Goal: Task Accomplishment & Management: Use online tool/utility

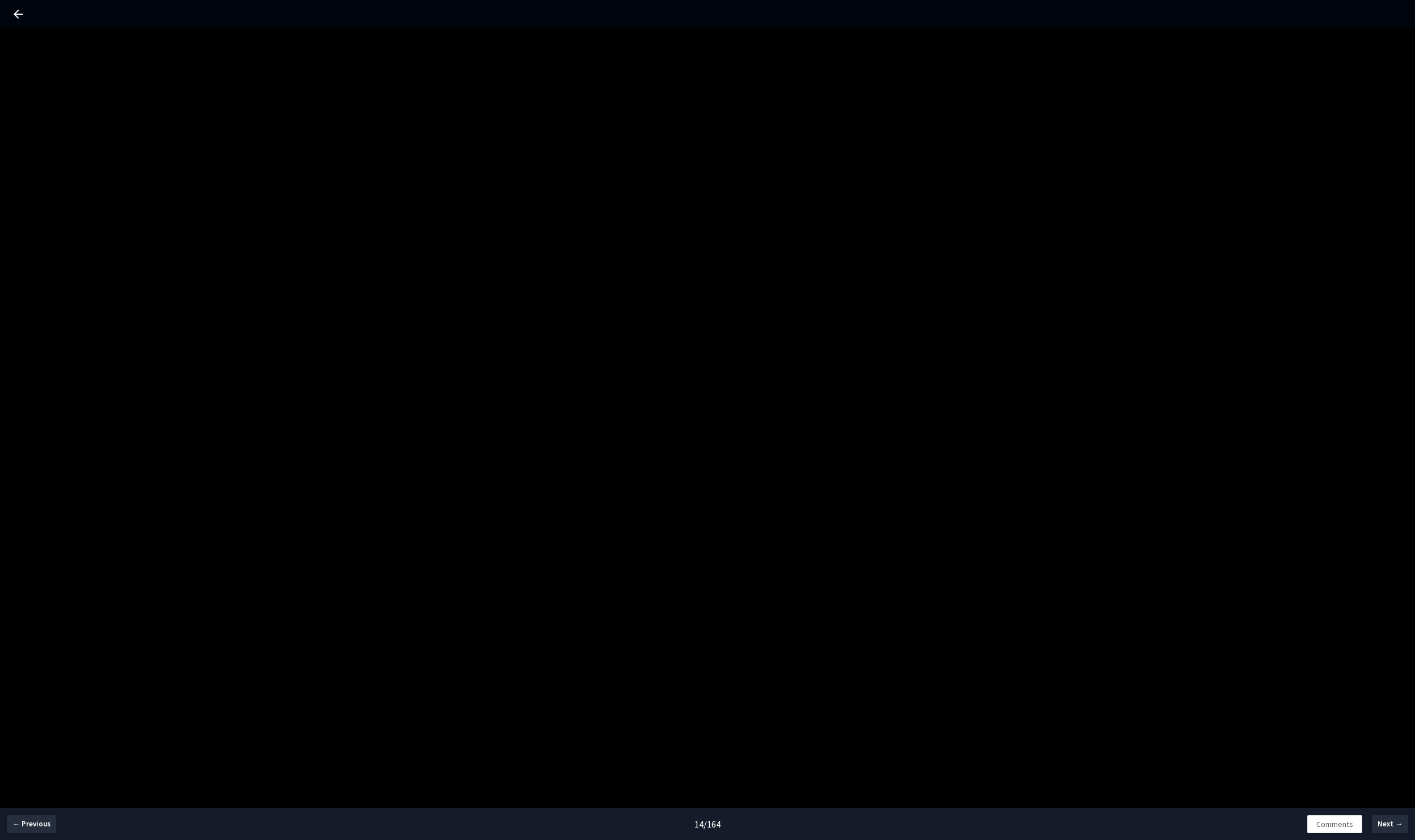
click at [369, 536] on div "← Previous 14 / 164 Comments Next →" at bounding box center [707, 449] width 1415 height 840
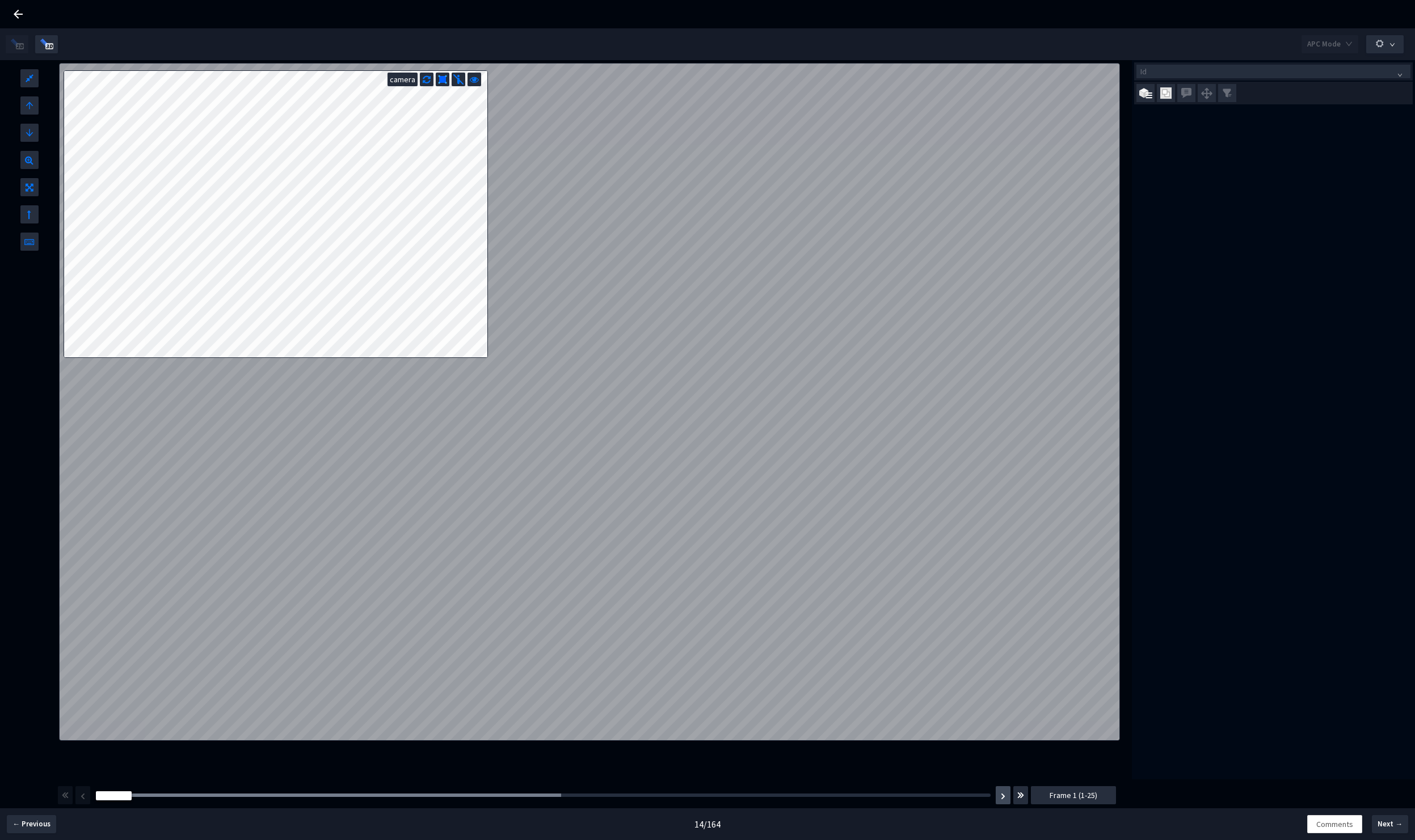
click at [1002, 800] on button "button" at bounding box center [1004, 795] width 15 height 18
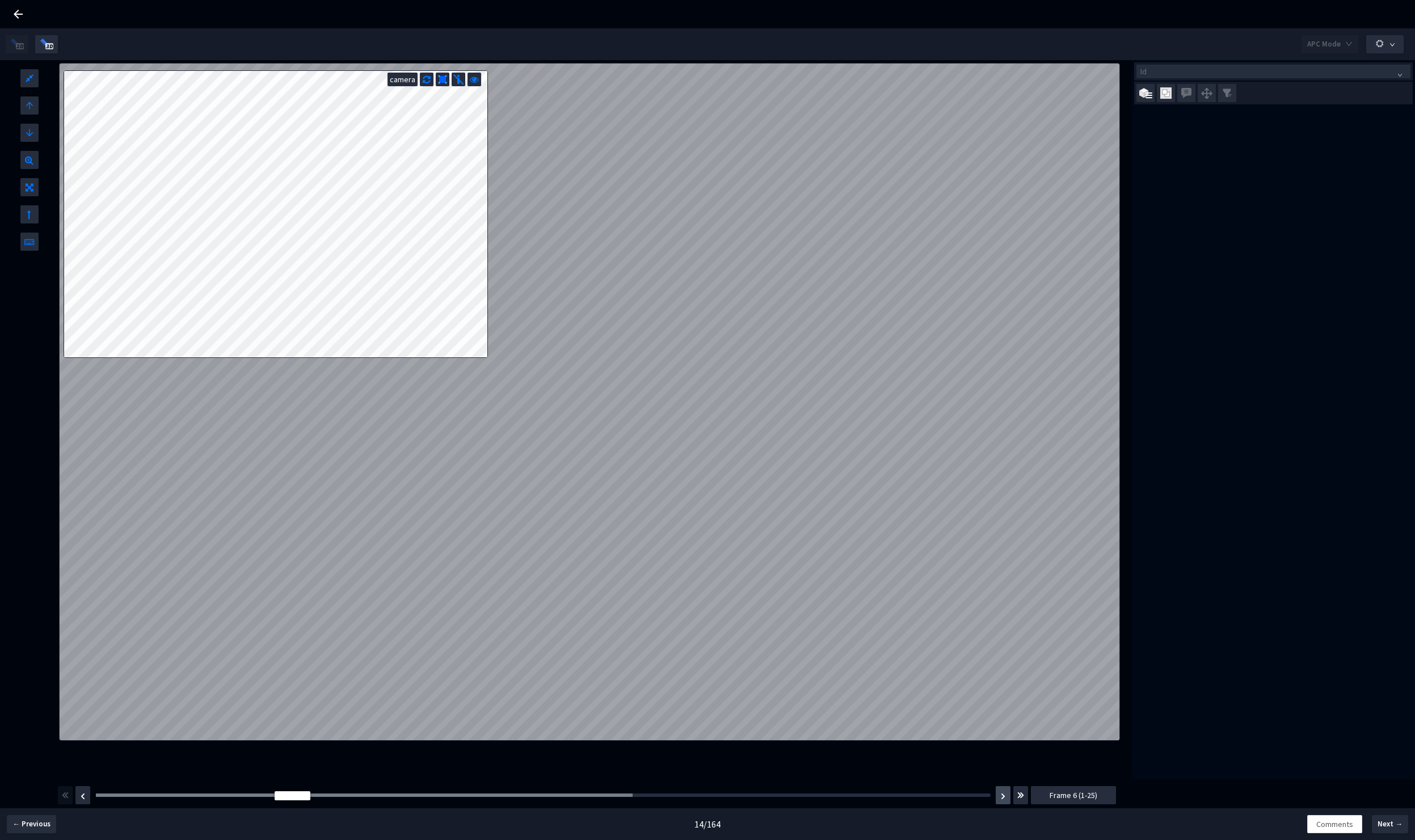
click at [1002, 800] on button "button" at bounding box center [1004, 795] width 15 height 18
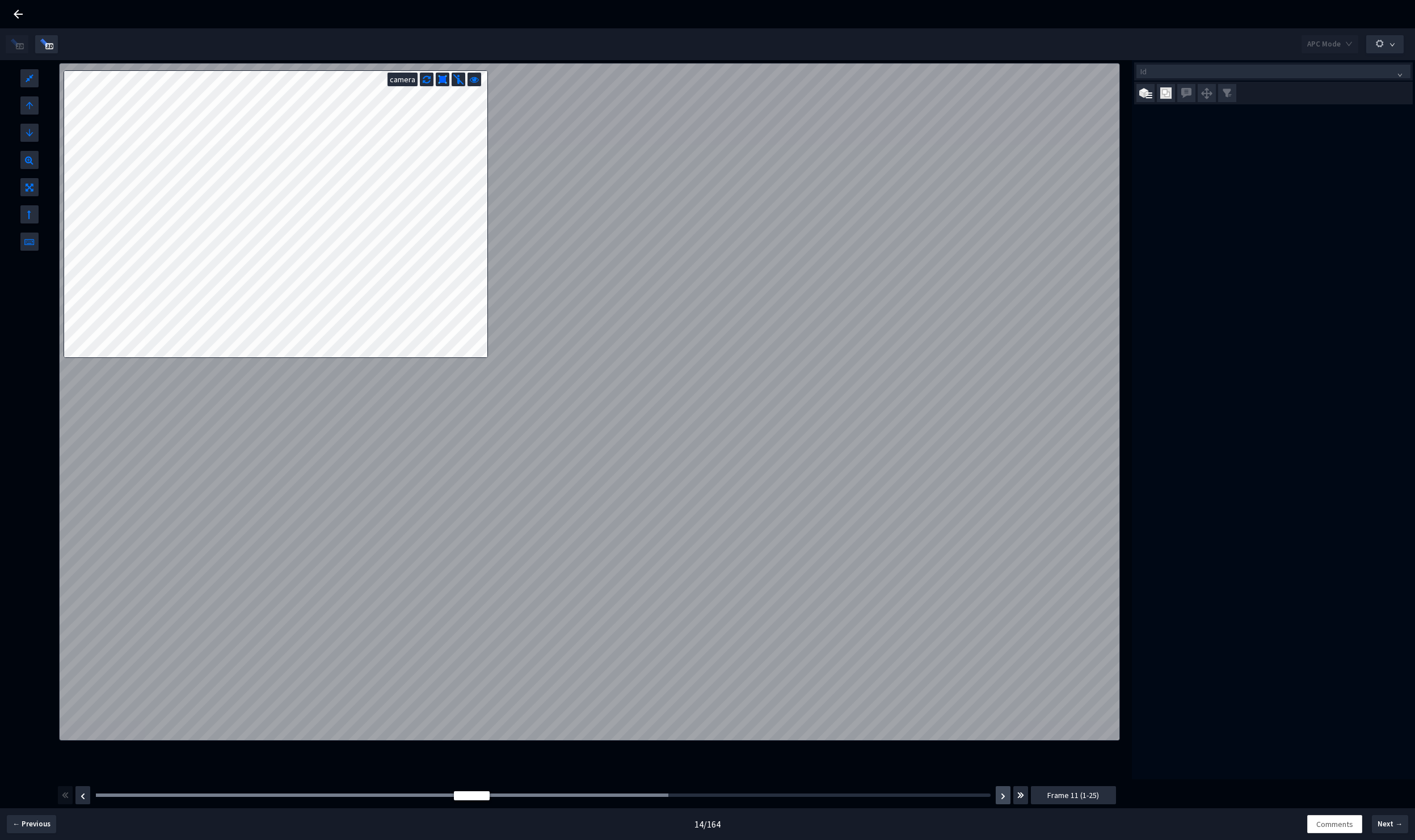
click at [1002, 800] on button "button" at bounding box center [1004, 795] width 15 height 18
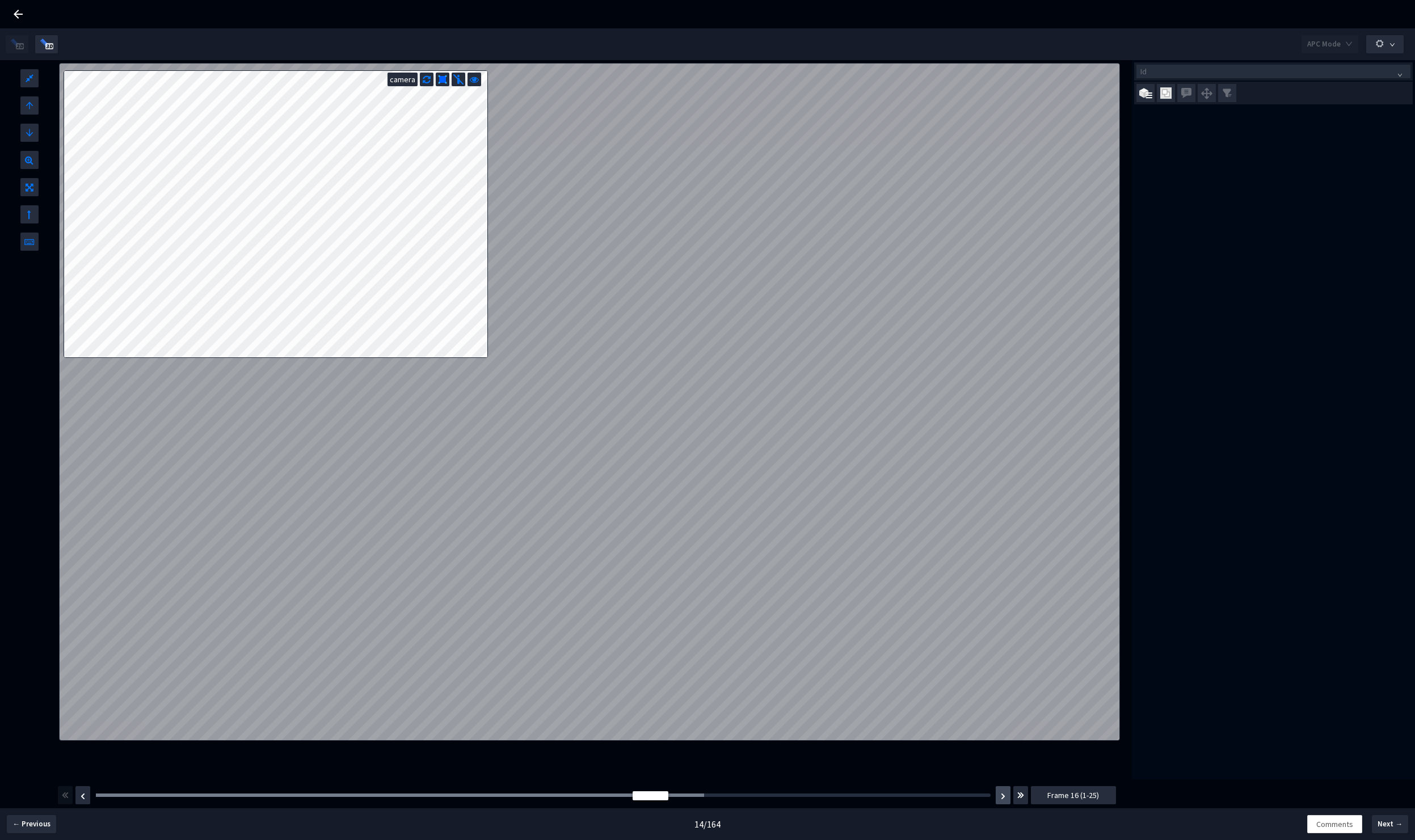
click at [1002, 800] on button "button" at bounding box center [1004, 795] width 15 height 18
click at [1002, 802] on button "button" at bounding box center [1004, 795] width 15 height 18
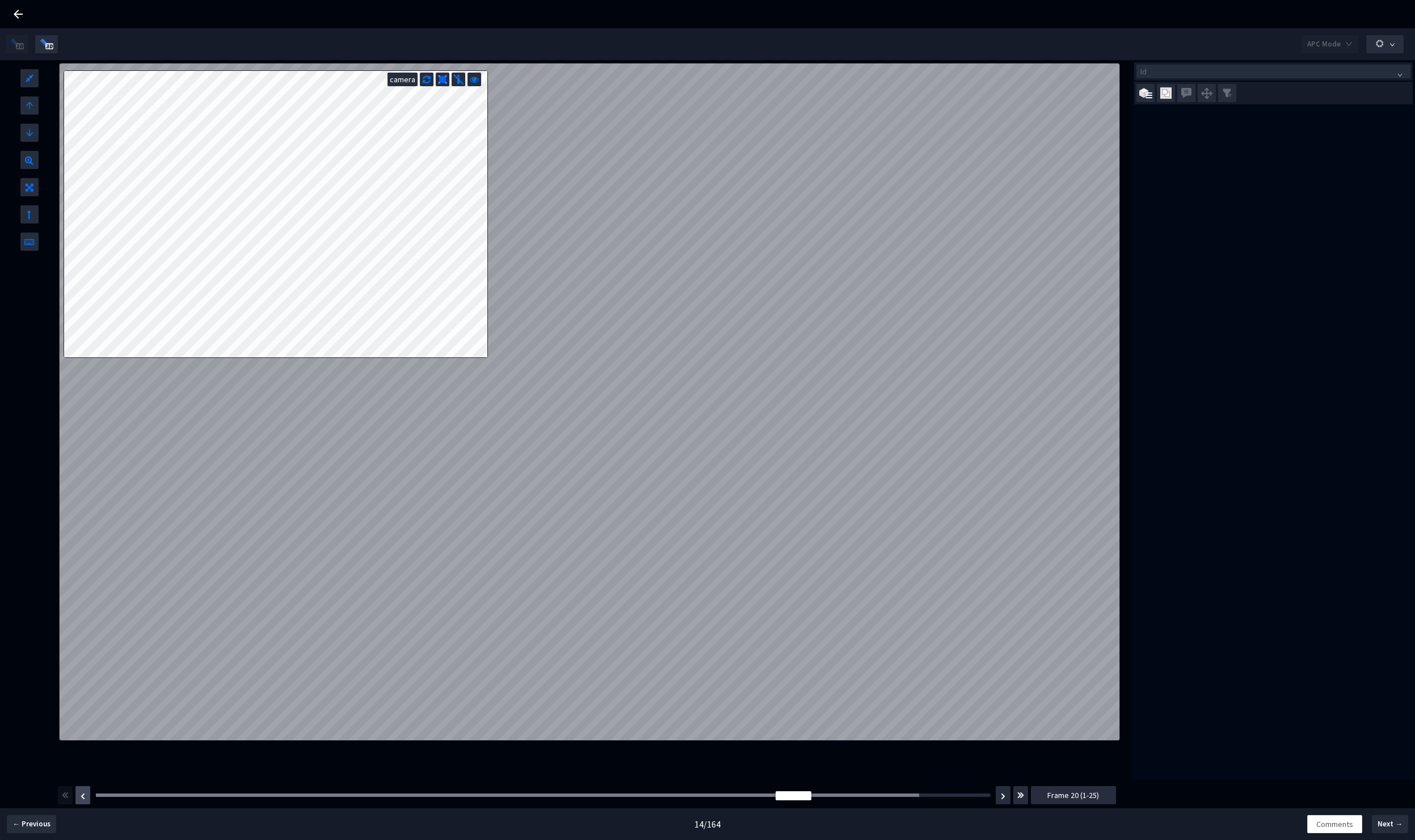
click at [81, 799] on img "button" at bounding box center [83, 796] width 5 height 7
click at [1003, 795] on img "button" at bounding box center [1003, 796] width 5 height 7
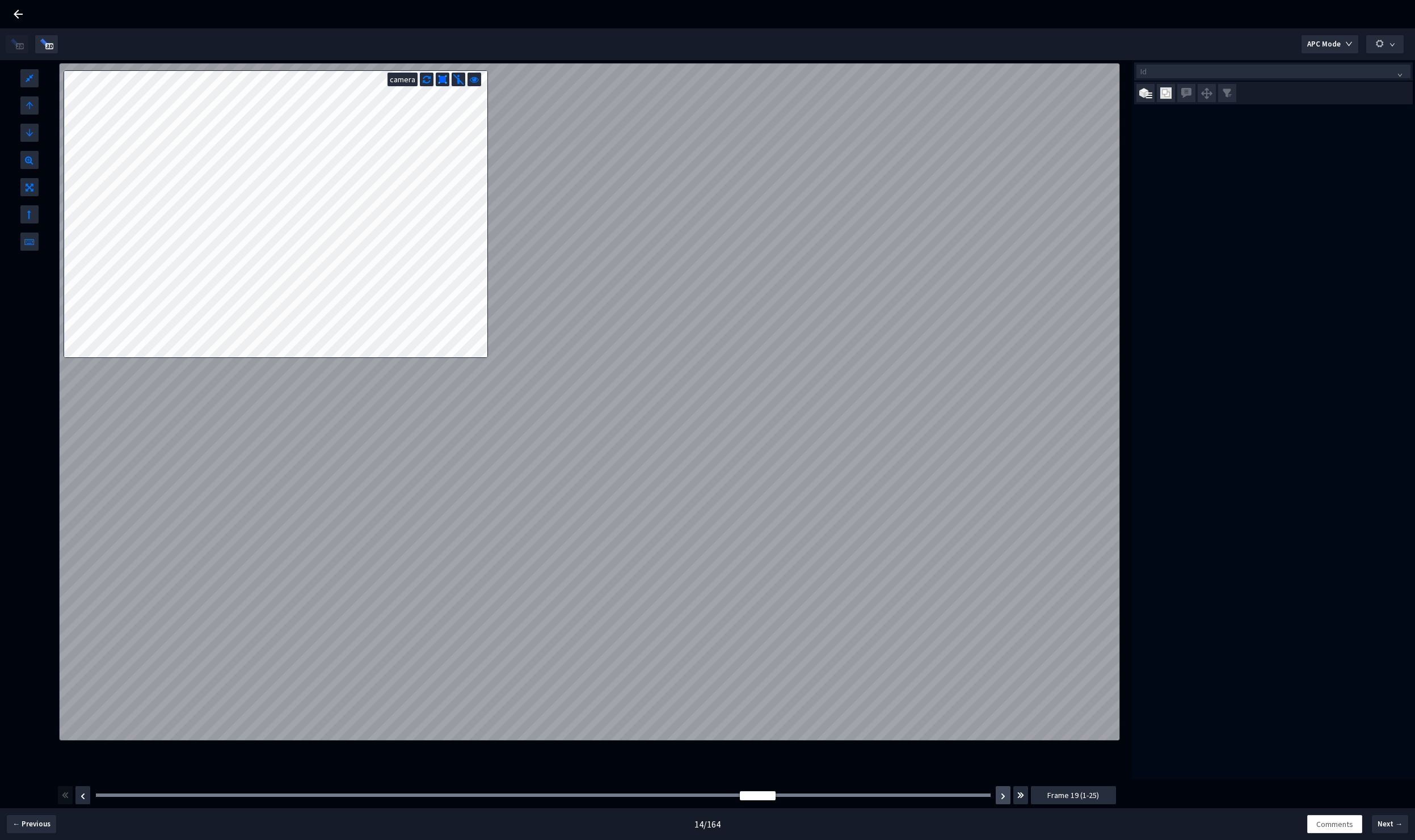
click at [1003, 795] on img "button" at bounding box center [1003, 796] width 5 height 7
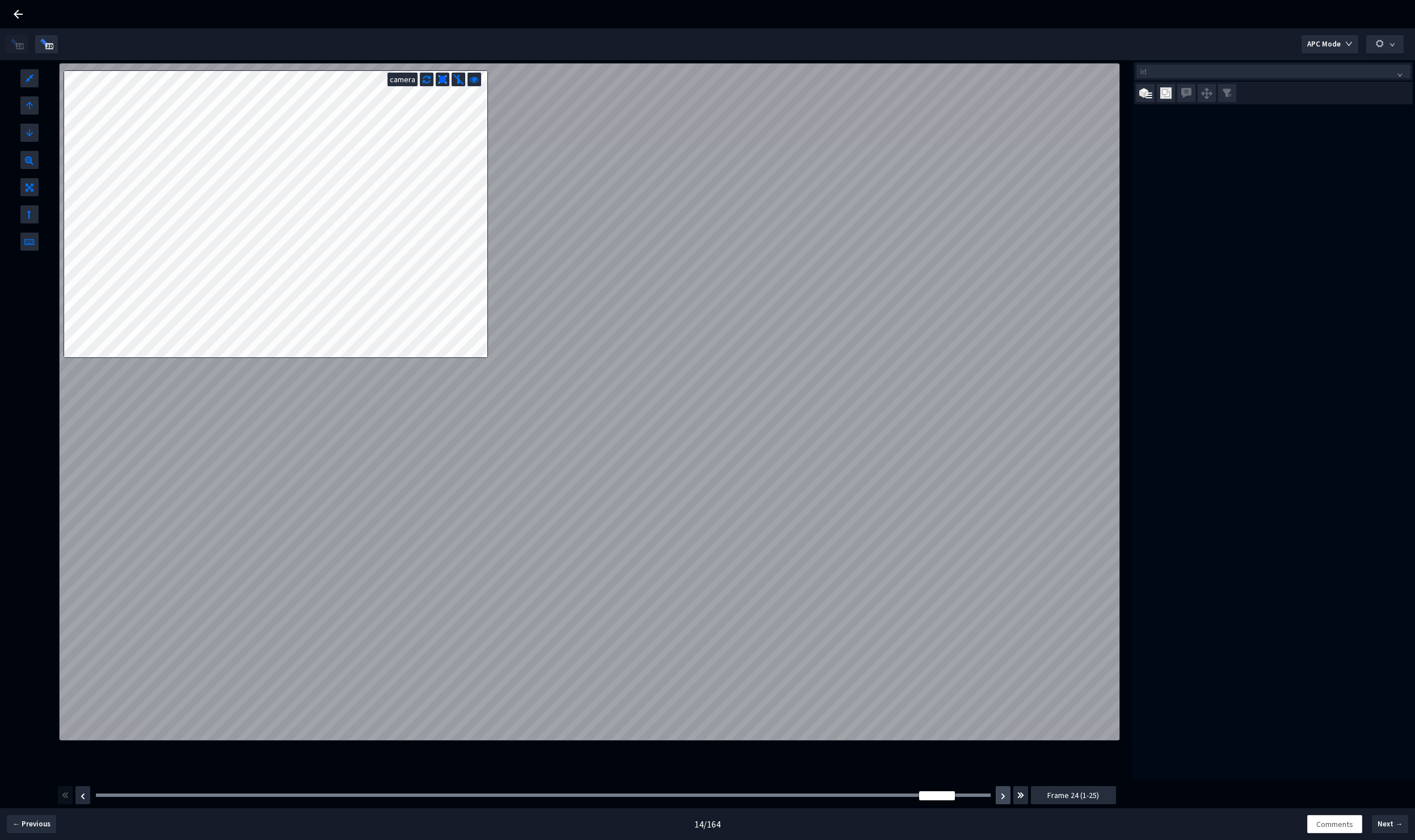
click at [1003, 795] on img "button" at bounding box center [1003, 796] width 5 height 7
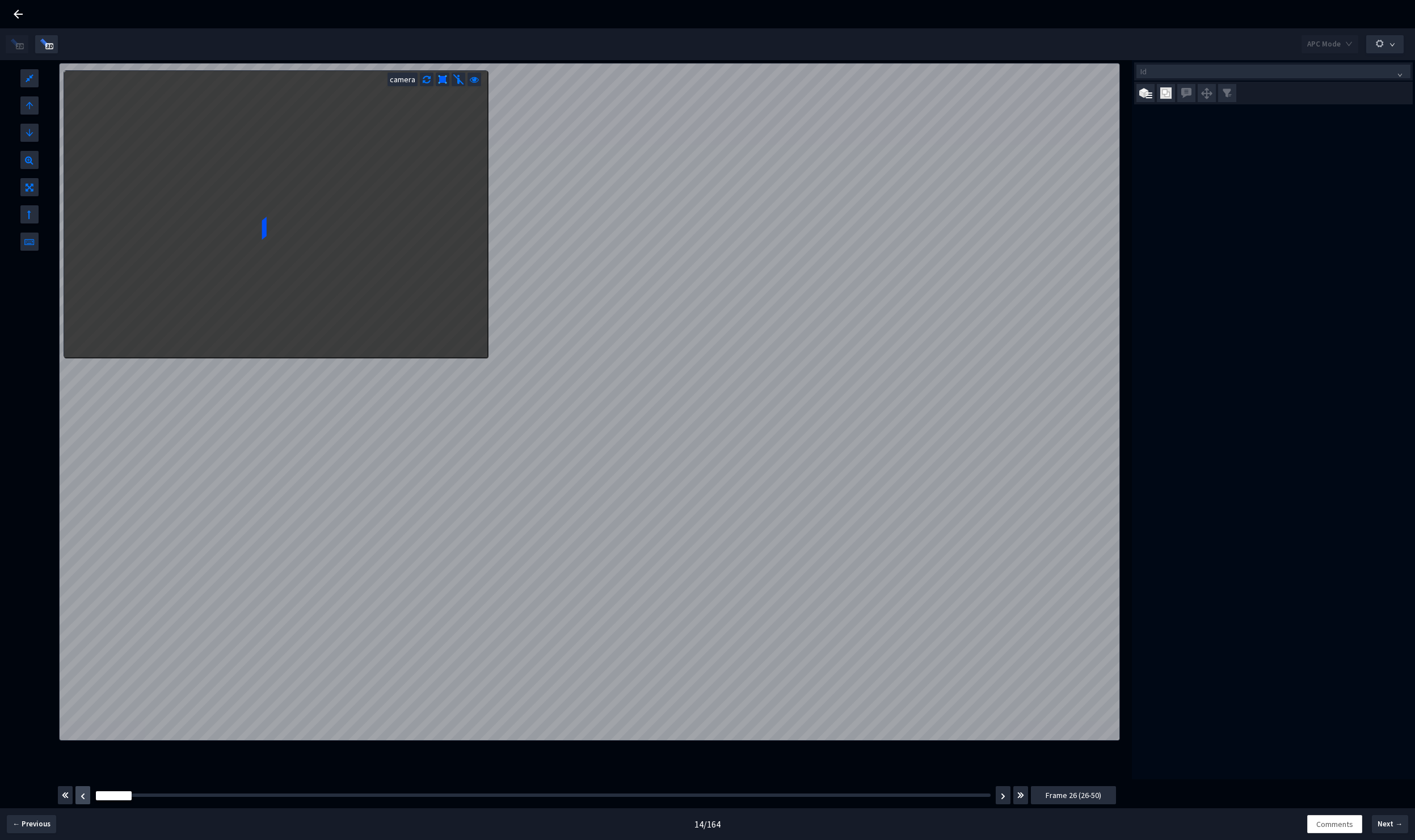
click at [83, 796] on img "button" at bounding box center [83, 796] width 5 height 7
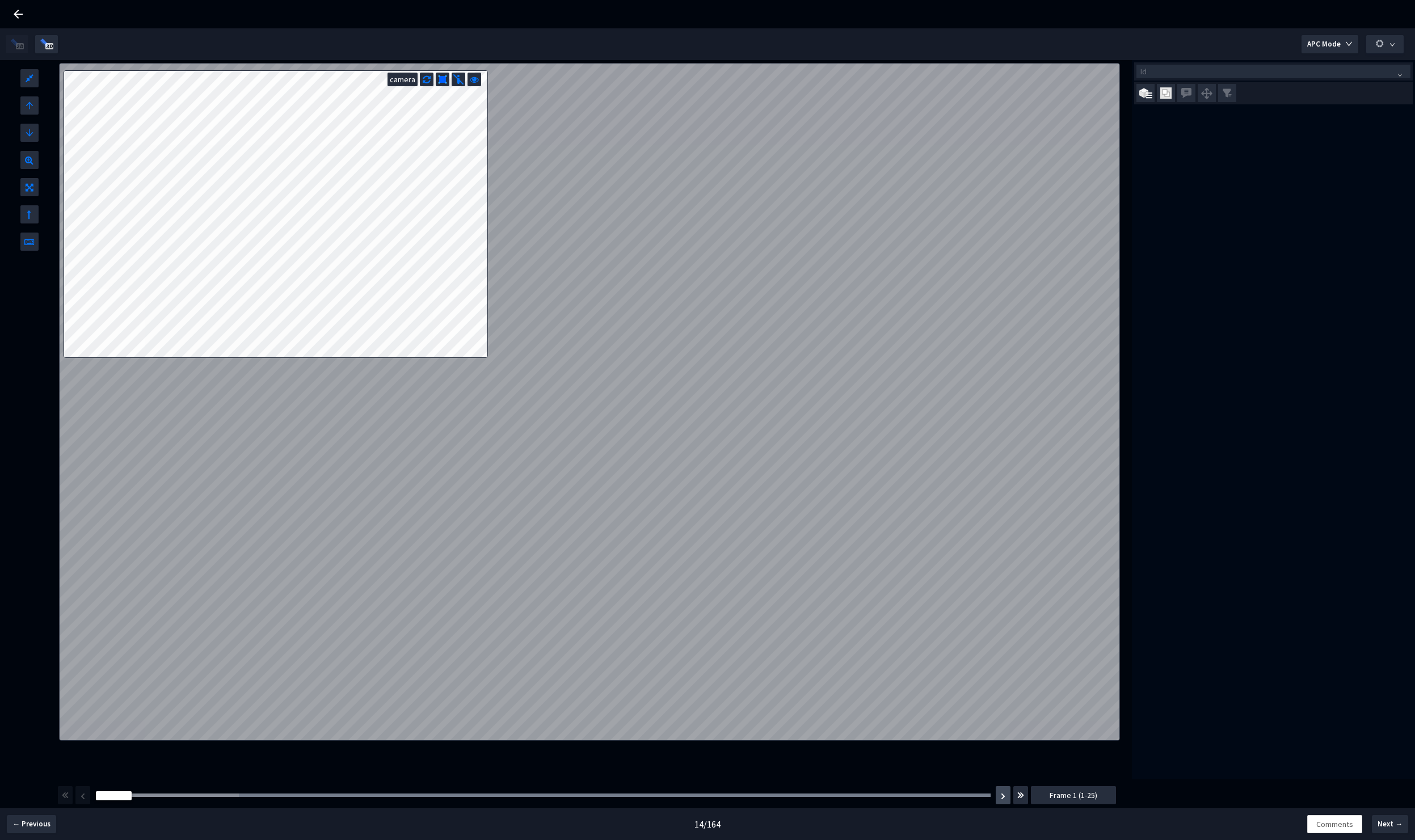
click at [1004, 801] on button "button" at bounding box center [1004, 795] width 15 height 18
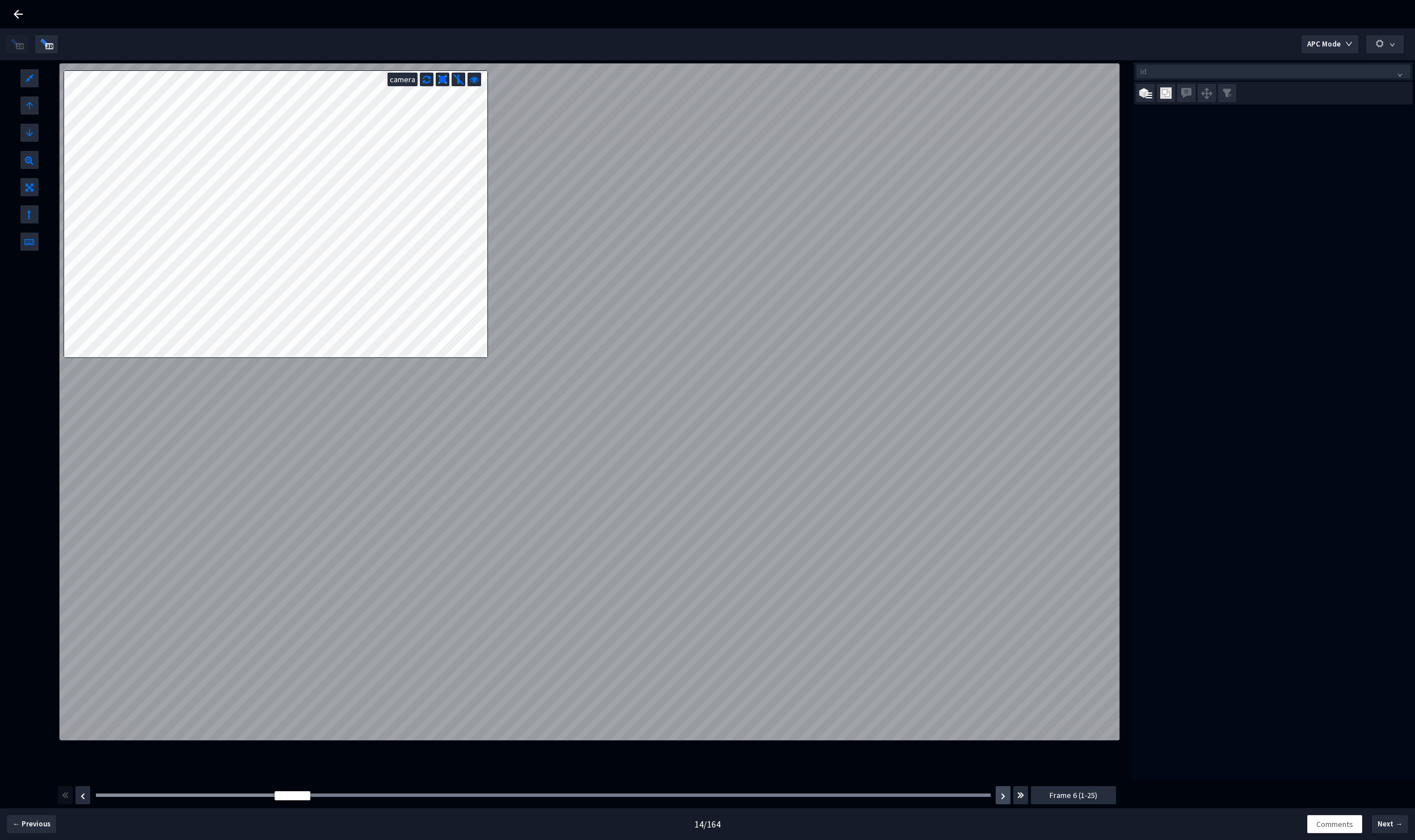
click at [1004, 801] on button "button" at bounding box center [1004, 795] width 15 height 18
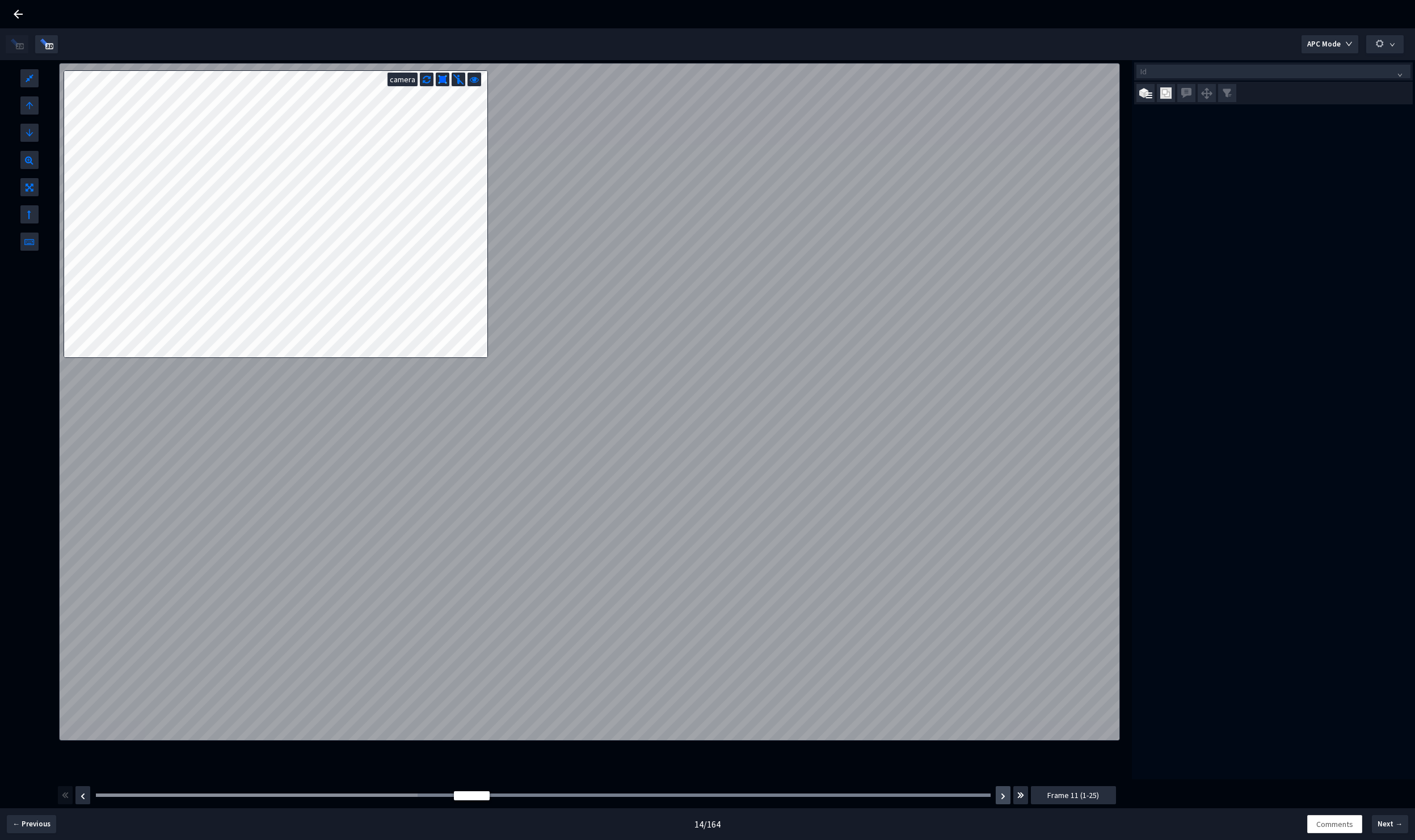
click at [1004, 801] on button "button" at bounding box center [1004, 795] width 15 height 18
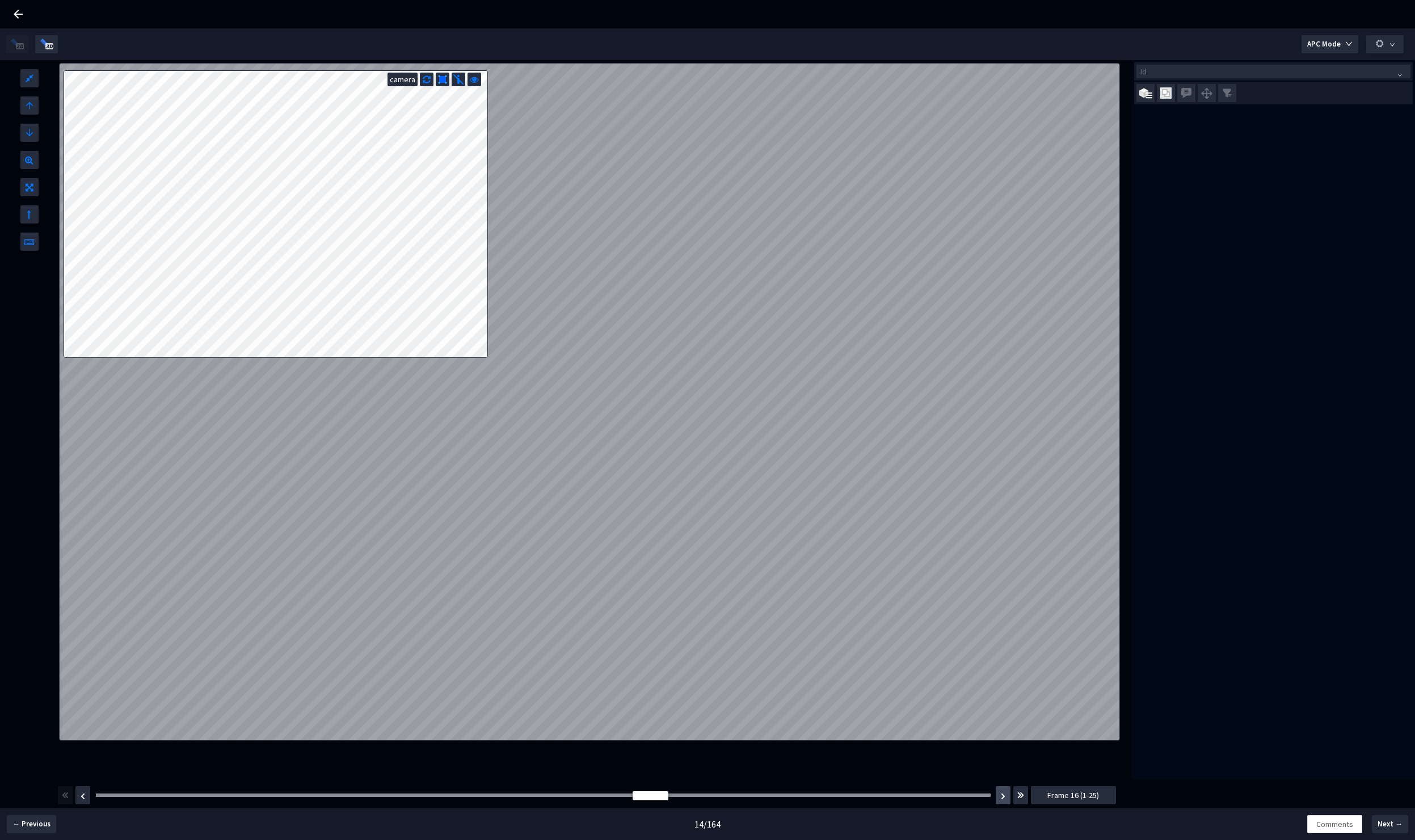
click at [1000, 801] on button "button" at bounding box center [1004, 795] width 15 height 18
click at [1001, 801] on button "button" at bounding box center [1004, 795] width 15 height 18
click at [981, 794] on div at bounding box center [544, 795] width 895 height 4
click at [977, 798] on div at bounding box center [973, 796] width 36 height 10
click at [1003, 797] on img "button" at bounding box center [1003, 796] width 5 height 7
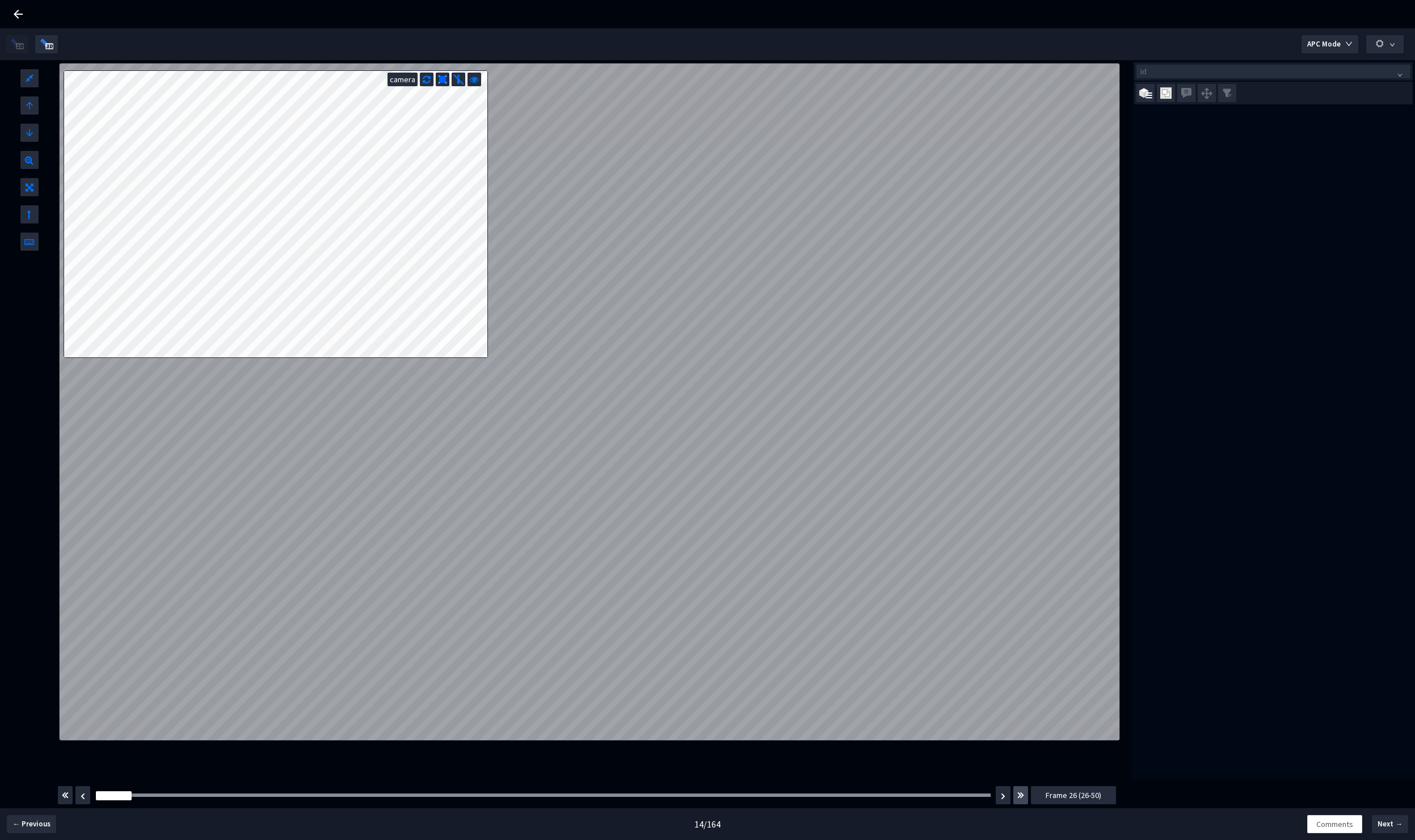
click at [1020, 797] on img "button" at bounding box center [1021, 795] width 7 height 13
click at [448, 796] on div at bounding box center [544, 795] width 895 height 4
click at [643, 806] on div "Frame : 61 Frame 51 (51-75)" at bounding box center [587, 794] width 1061 height 31
click at [664, 798] on div "Frame : 61" at bounding box center [544, 795] width 903 height 11
click at [667, 793] on div at bounding box center [544, 795] width 895 height 4
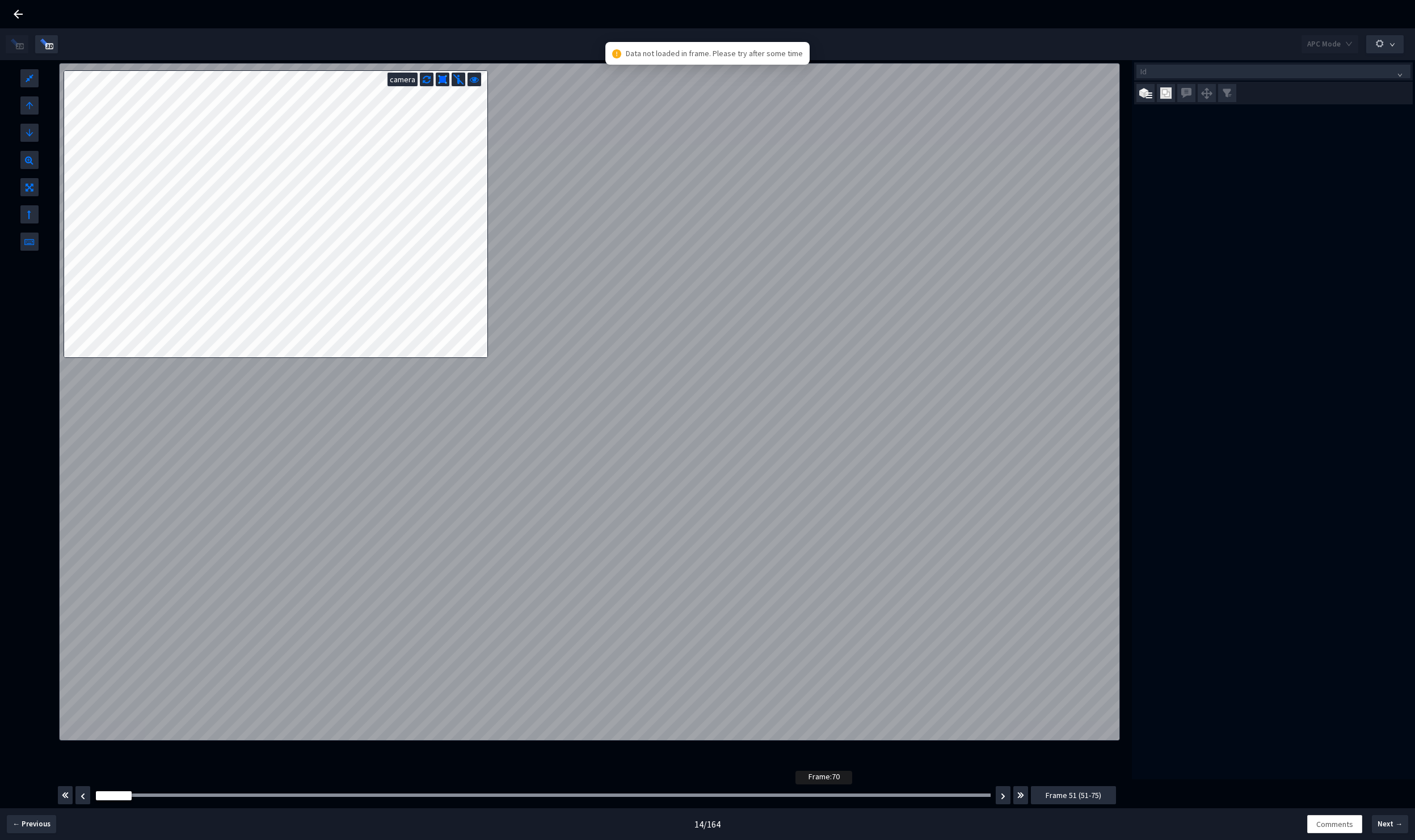
click at [799, 795] on div at bounding box center [544, 795] width 895 height 4
click at [1005, 796] on img "button" at bounding box center [1003, 796] width 5 height 7
click at [1004, 796] on img "button" at bounding box center [1003, 796] width 5 height 7
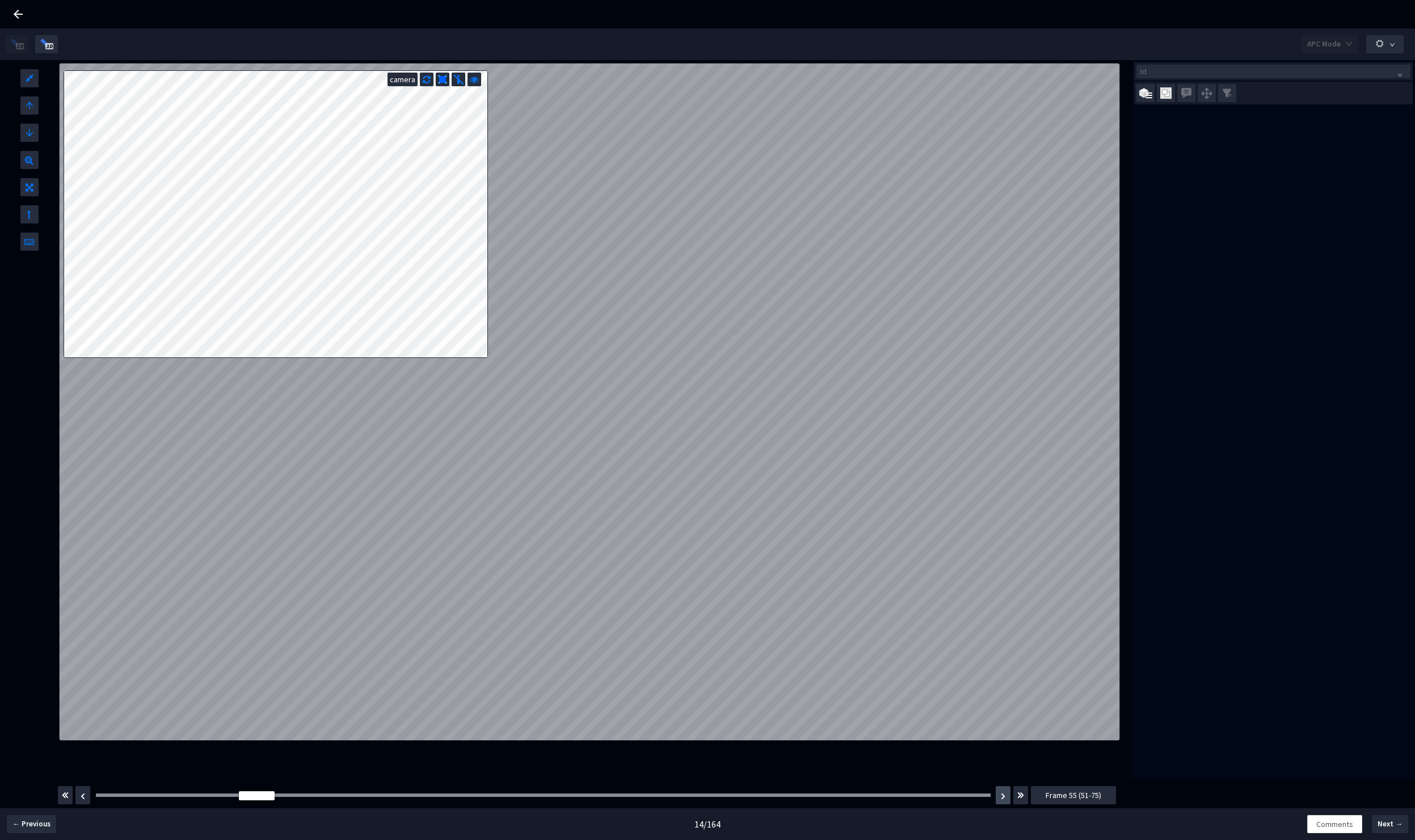
click at [1004, 796] on img "button" at bounding box center [1003, 796] width 5 height 7
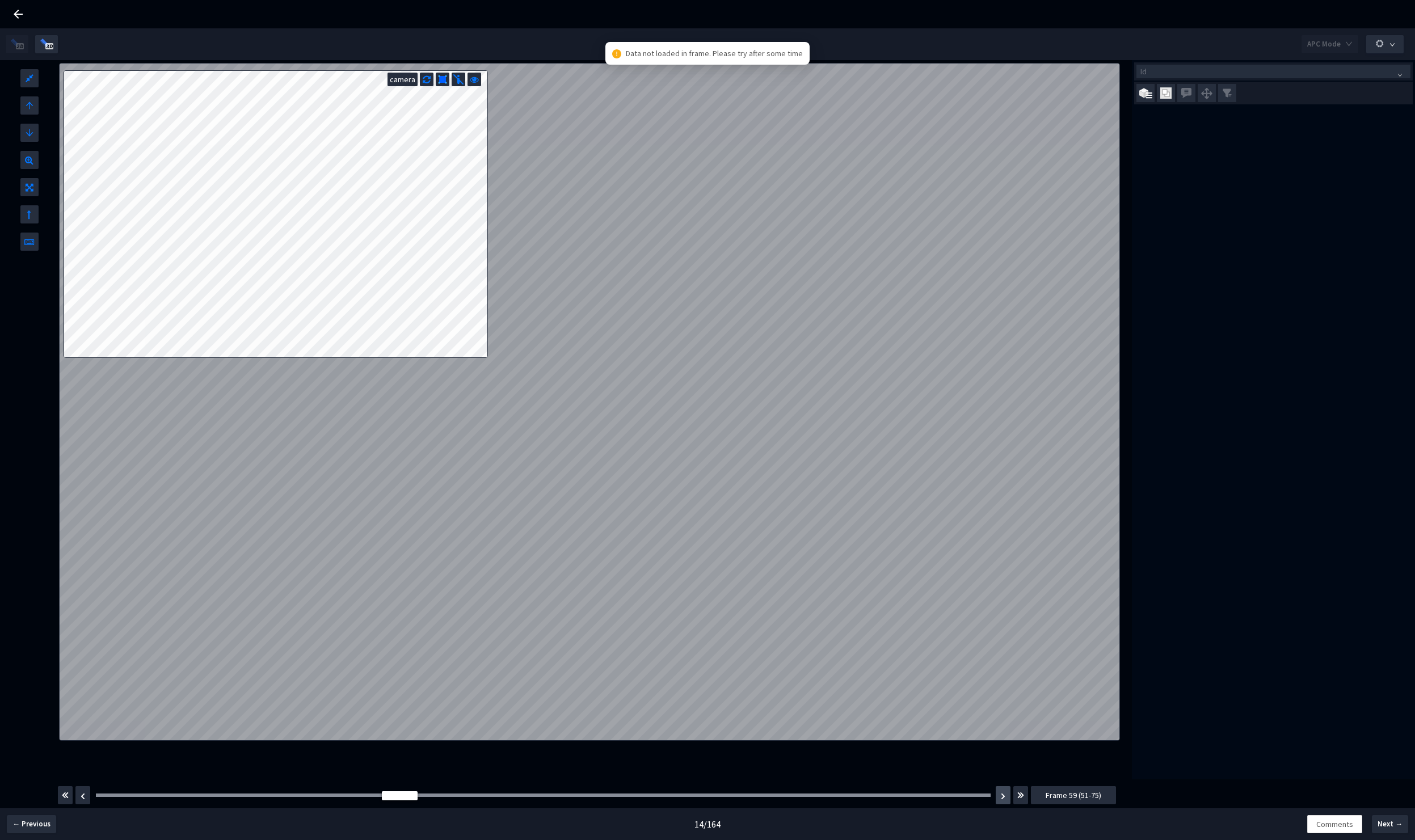
click at [1004, 796] on img "button" at bounding box center [1003, 796] width 5 height 7
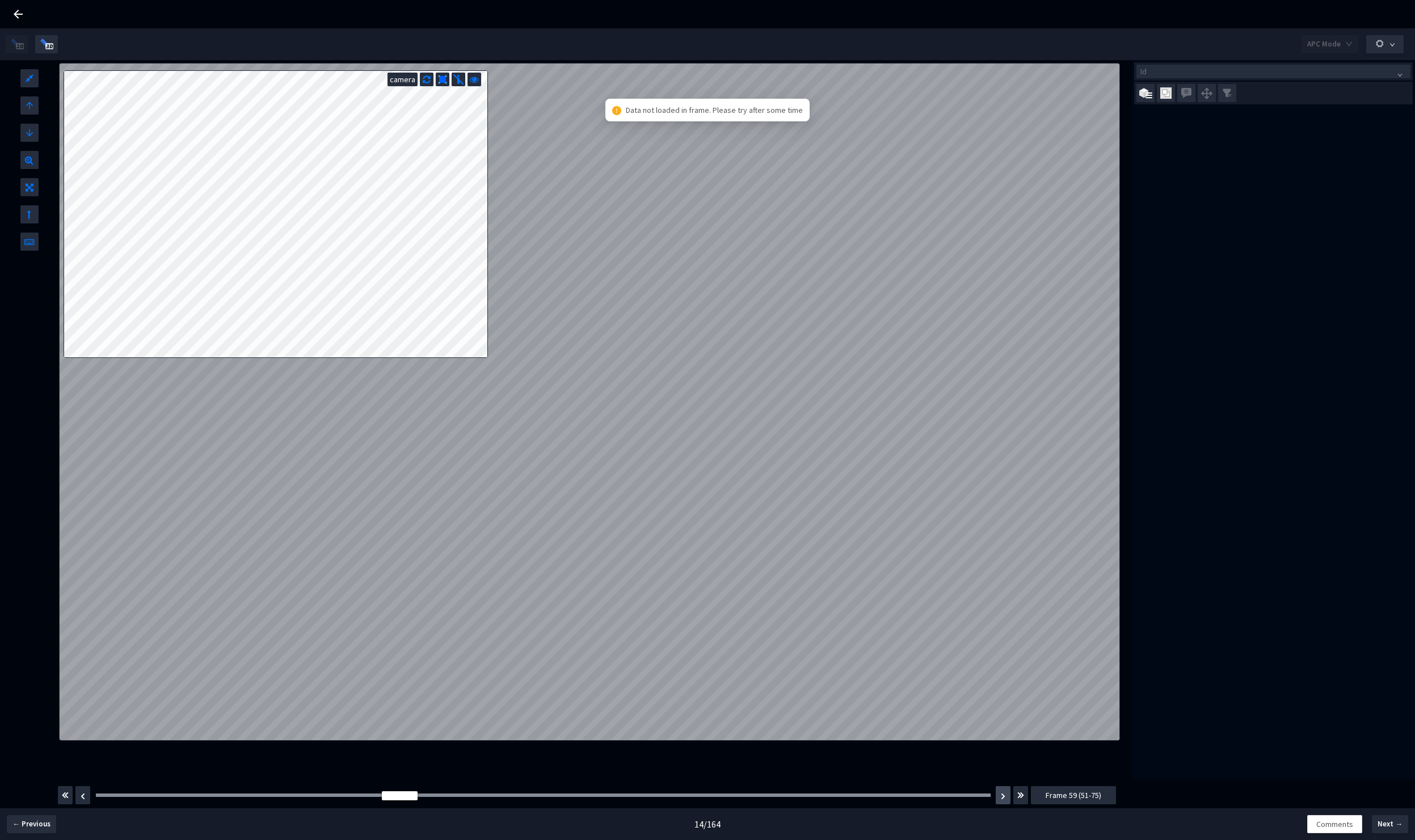
click at [1004, 796] on img "button" at bounding box center [1003, 796] width 5 height 7
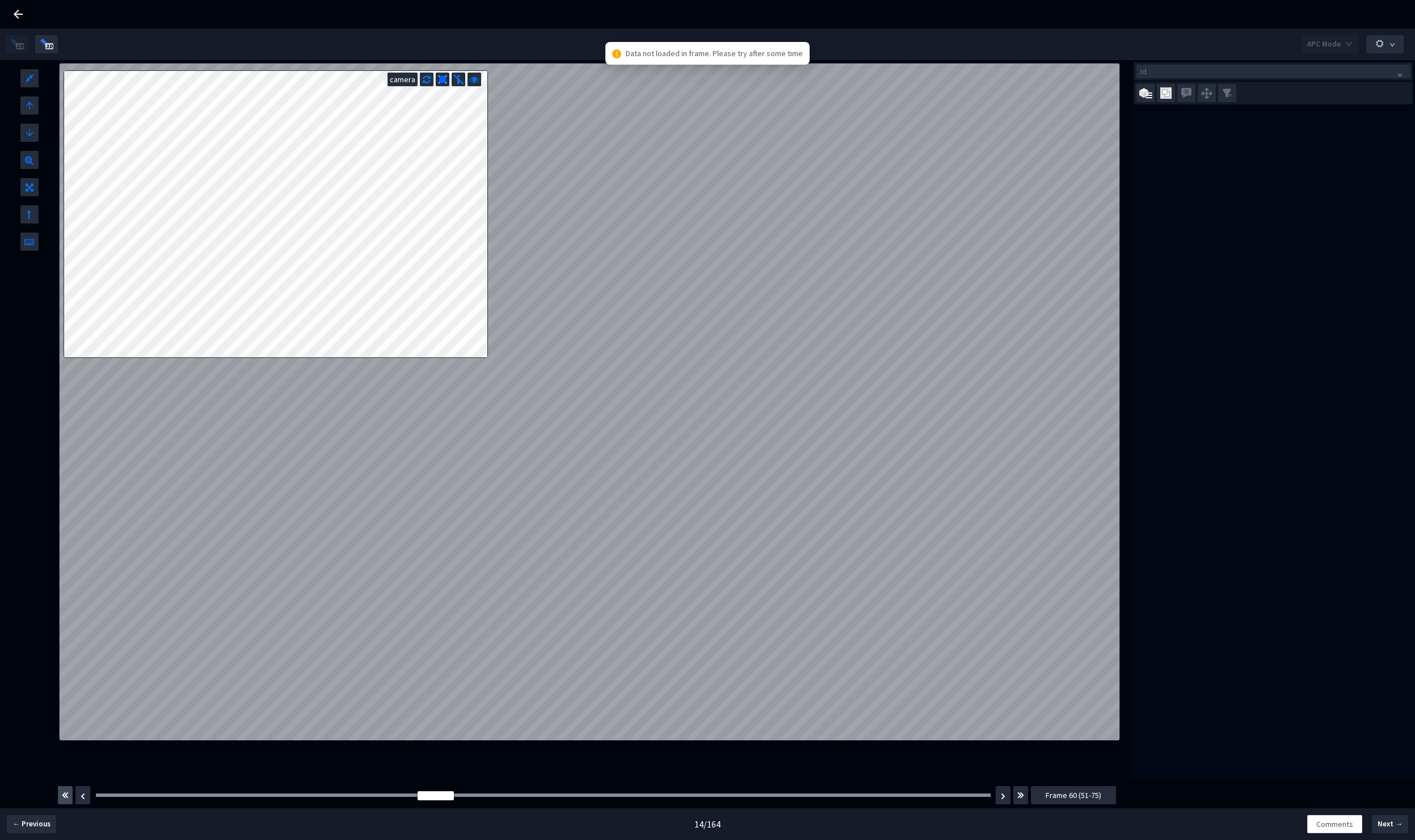
click at [62, 800] on img "button" at bounding box center [65, 795] width 7 height 13
click at [60, 793] on button "button" at bounding box center [66, 795] width 15 height 18
click at [1021, 797] on img "button" at bounding box center [1021, 795] width 7 height 13
click at [68, 796] on img "button" at bounding box center [65, 795] width 7 height 13
click at [468, 795] on div at bounding box center [489, 795] width 788 height 4
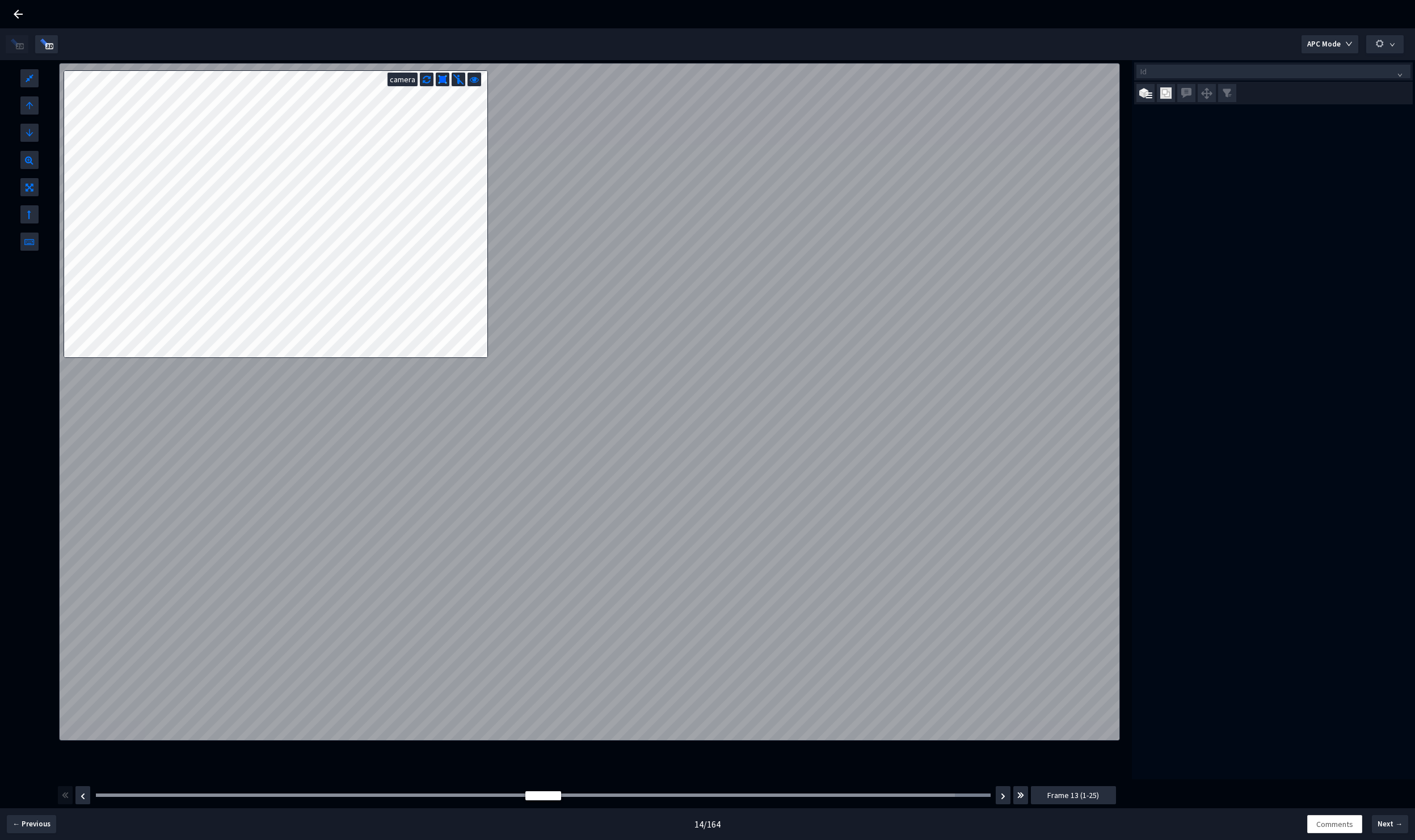
drag, startPoint x: 468, startPoint y: 795, endPoint x: 533, endPoint y: 788, distance: 65.4
click at [533, 788] on div "Frame : 11 Frame 13 (1-25)" at bounding box center [587, 794] width 1061 height 31
click at [479, 471] on div "L W H camera 1 / 1" at bounding box center [589, 419] width 1061 height 719
click at [908, 792] on div "Frame : 11" at bounding box center [544, 795] width 903 height 11
click at [916, 796] on div at bounding box center [544, 795] width 895 height 4
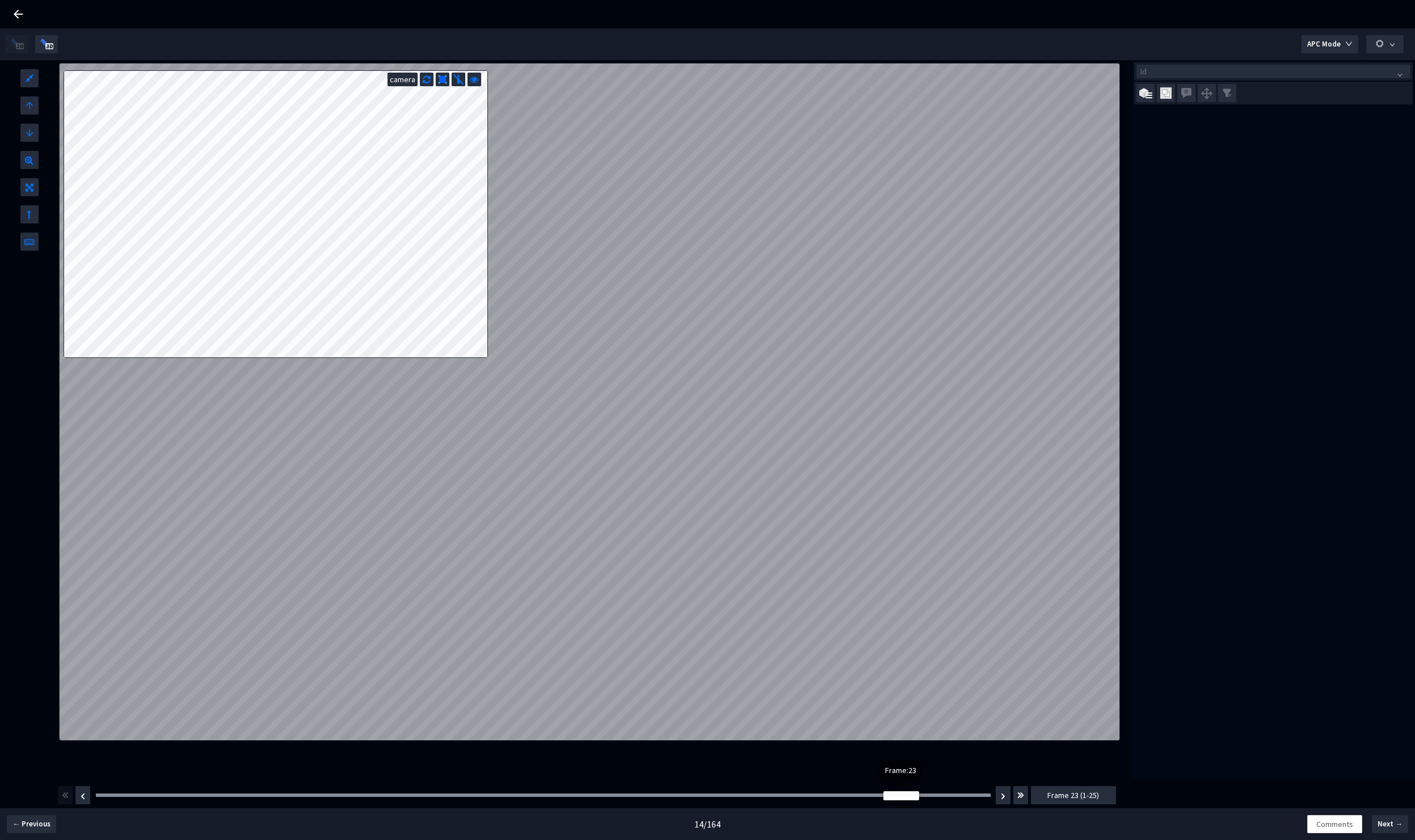
click at [916, 796] on div at bounding box center [902, 796] width 36 height 10
drag, startPoint x: 916, startPoint y: 796, endPoint x: 935, endPoint y: 753, distance: 47.0
click at [848, 796] on div at bounding box center [866, 796] width 36 height 10
click at [1023, 795] on img "button" at bounding box center [1021, 795] width 7 height 13
click at [165, 796] on div at bounding box center [150, 796] width 36 height 10
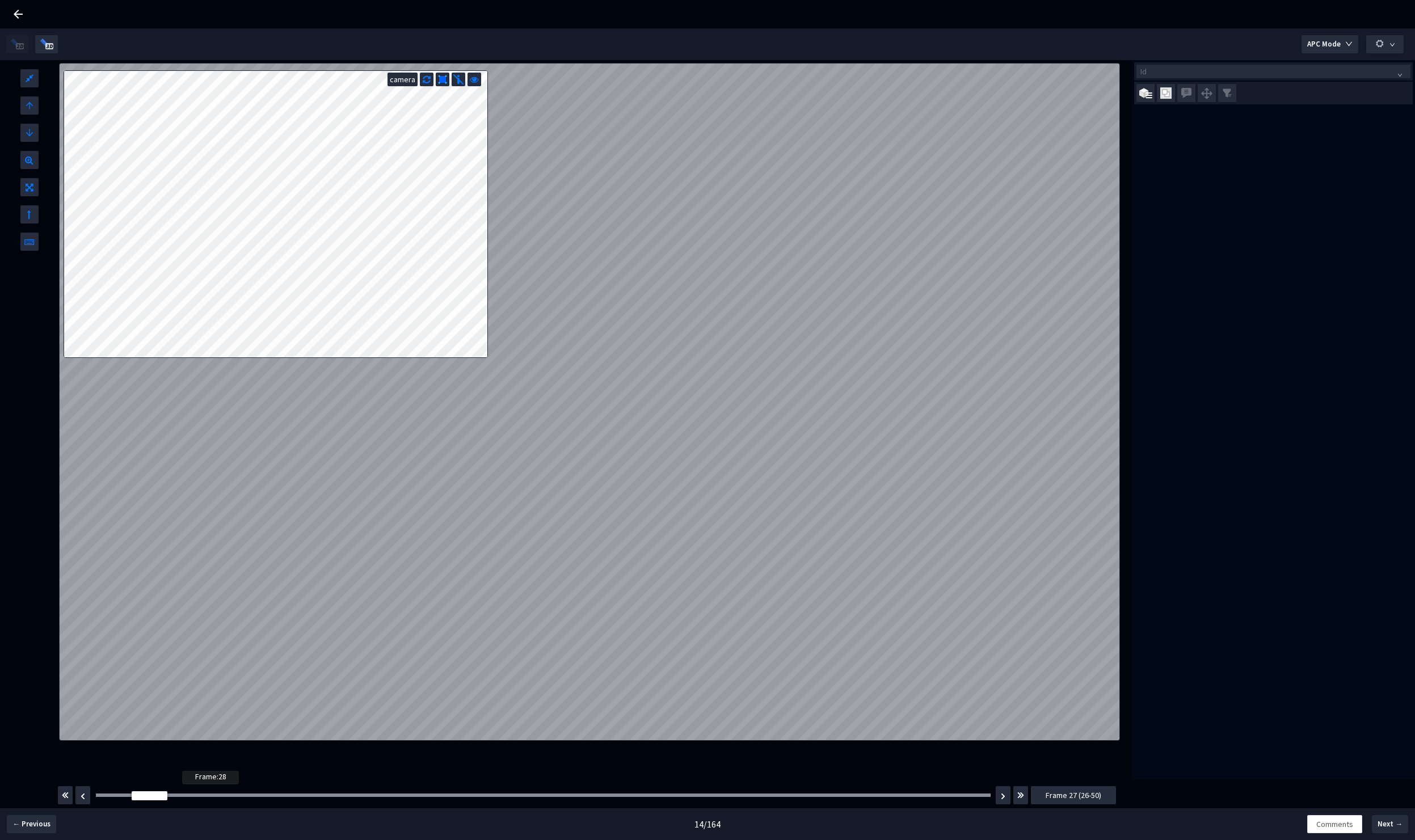
drag, startPoint x: 186, startPoint y: 796, endPoint x: 211, endPoint y: 799, distance: 25.2
click at [186, 796] on div "Frame : 28" at bounding box center [544, 795] width 895 height 4
click at [270, 799] on div "Frame : 28" at bounding box center [544, 795] width 903 height 11
click at [319, 795] on div at bounding box center [544, 795] width 895 height 4
drag, startPoint x: 325, startPoint y: 795, endPoint x: 729, endPoint y: 808, distance: 404.2
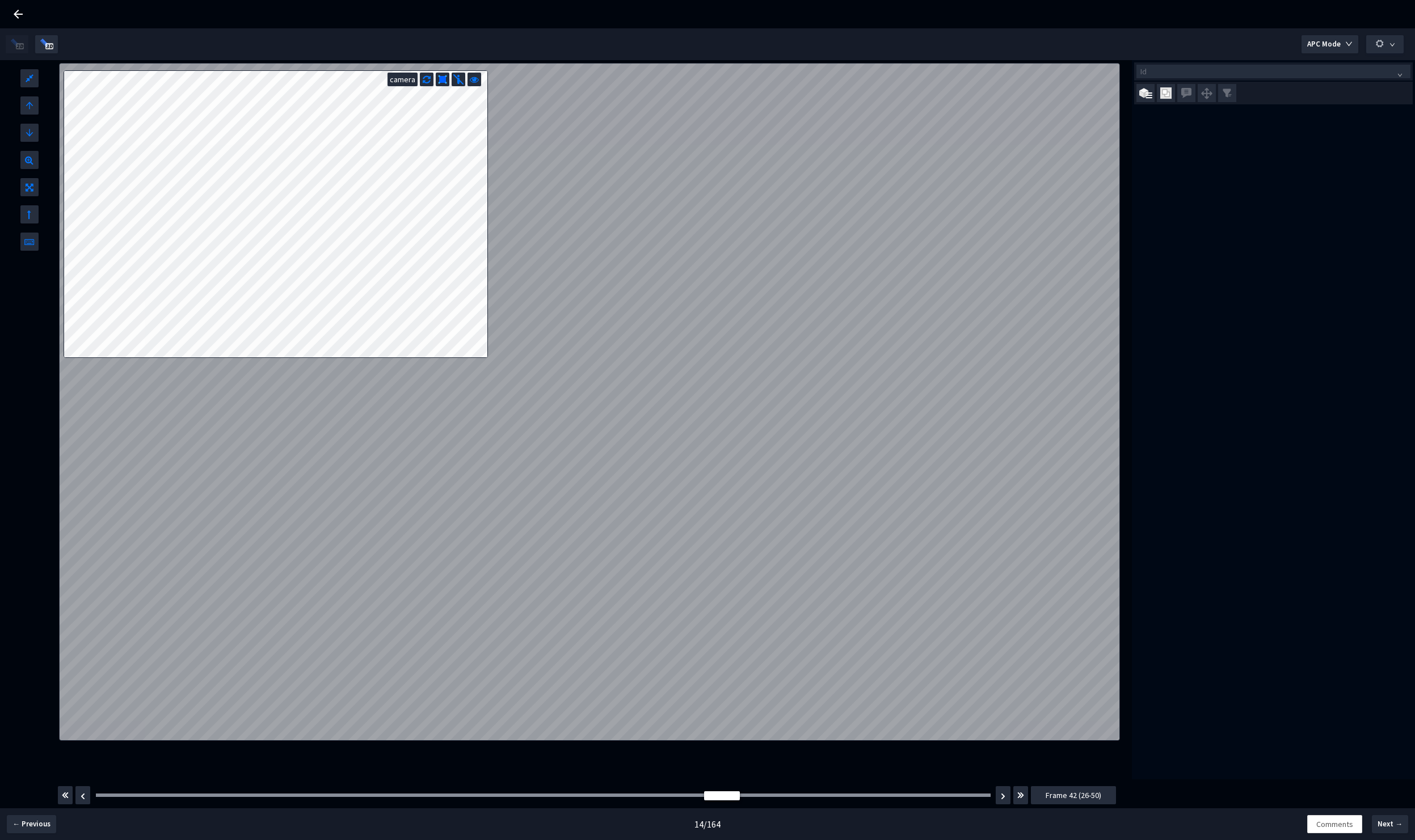
click at [729, 808] on div "Frame : 36 Frame 42 (26-50)" at bounding box center [587, 794] width 1061 height 31
click at [858, 800] on div "Frame : 36" at bounding box center [544, 795] width 903 height 11
click at [877, 797] on div at bounding box center [544, 795] width 895 height 4
click at [947, 795] on div at bounding box center [544, 795] width 895 height 4
click at [992, 799] on div "Frame : 50" at bounding box center [544, 795] width 903 height 11
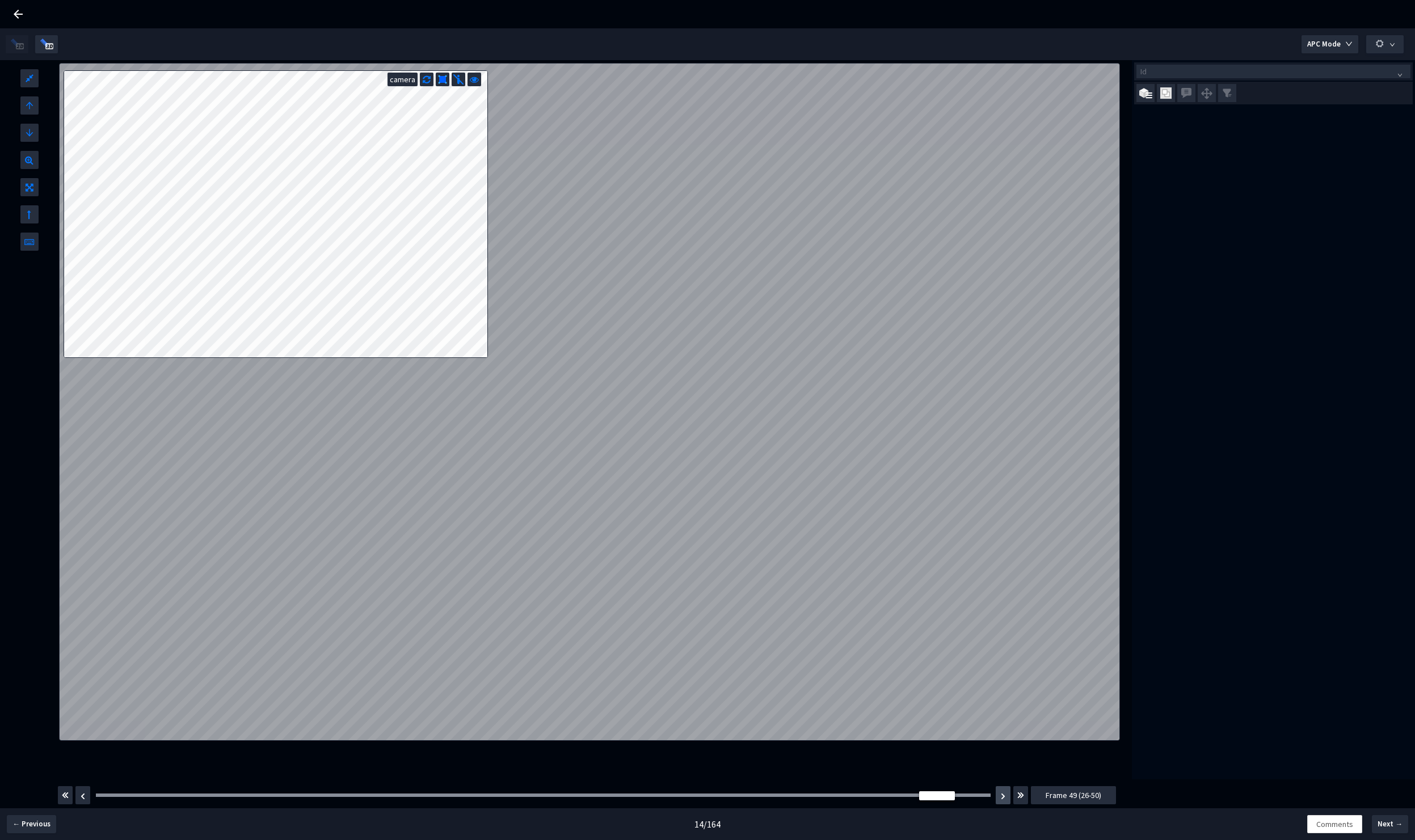
click at [1003, 798] on img "button" at bounding box center [1003, 796] width 5 height 7
click at [1015, 799] on button "button" at bounding box center [1021, 795] width 15 height 18
click at [259, 801] on div "Frame : 50" at bounding box center [544, 795] width 903 height 11
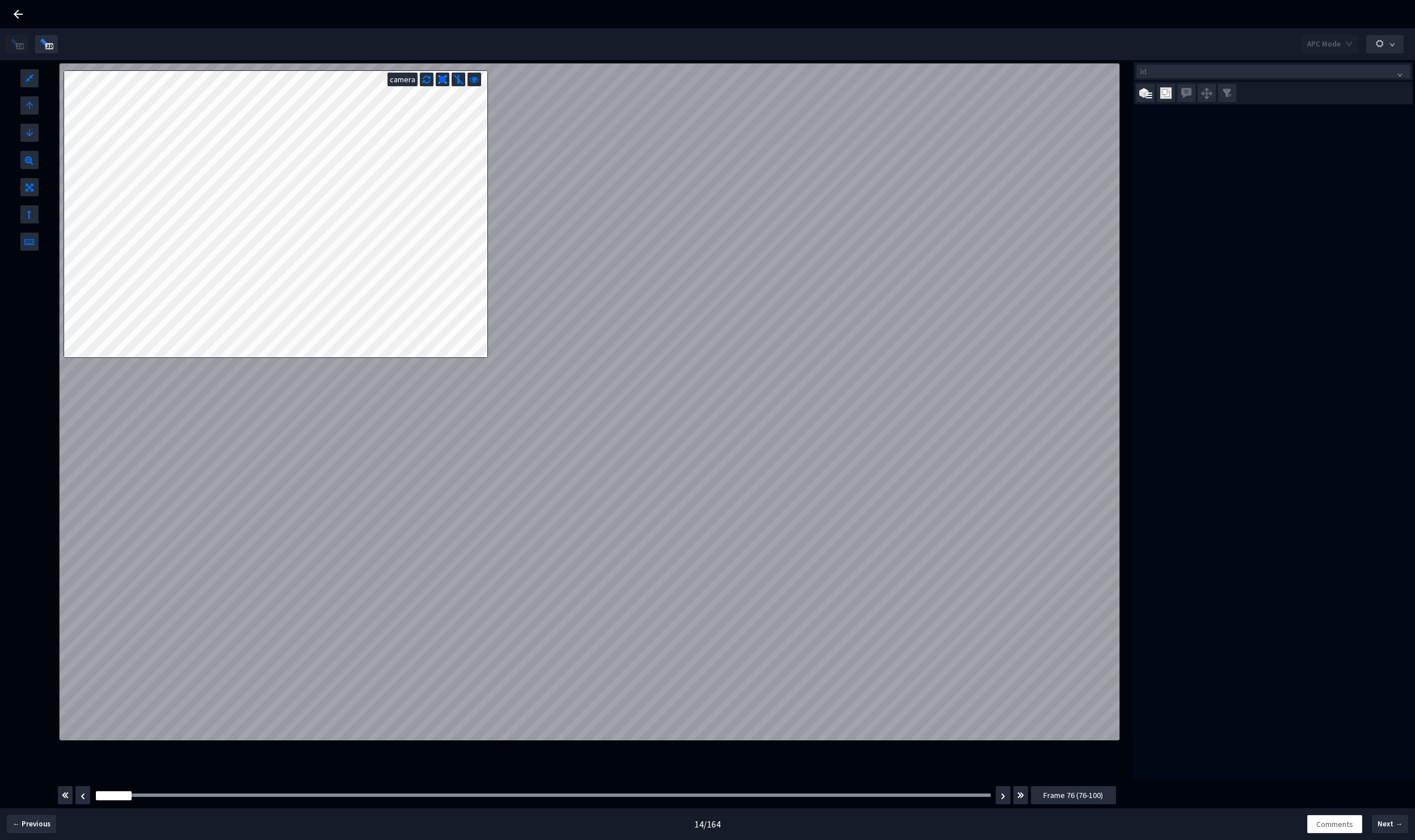
click at [258, 799] on div "Frame : 50" at bounding box center [544, 795] width 903 height 11
click at [258, 794] on div at bounding box center [544, 795] width 895 height 4
click at [588, 792] on div "Frame : 89" at bounding box center [544, 795] width 903 height 11
click at [585, 794] on div at bounding box center [544, 795] width 895 height 4
click at [1004, 801] on button "button" at bounding box center [1004, 795] width 15 height 18
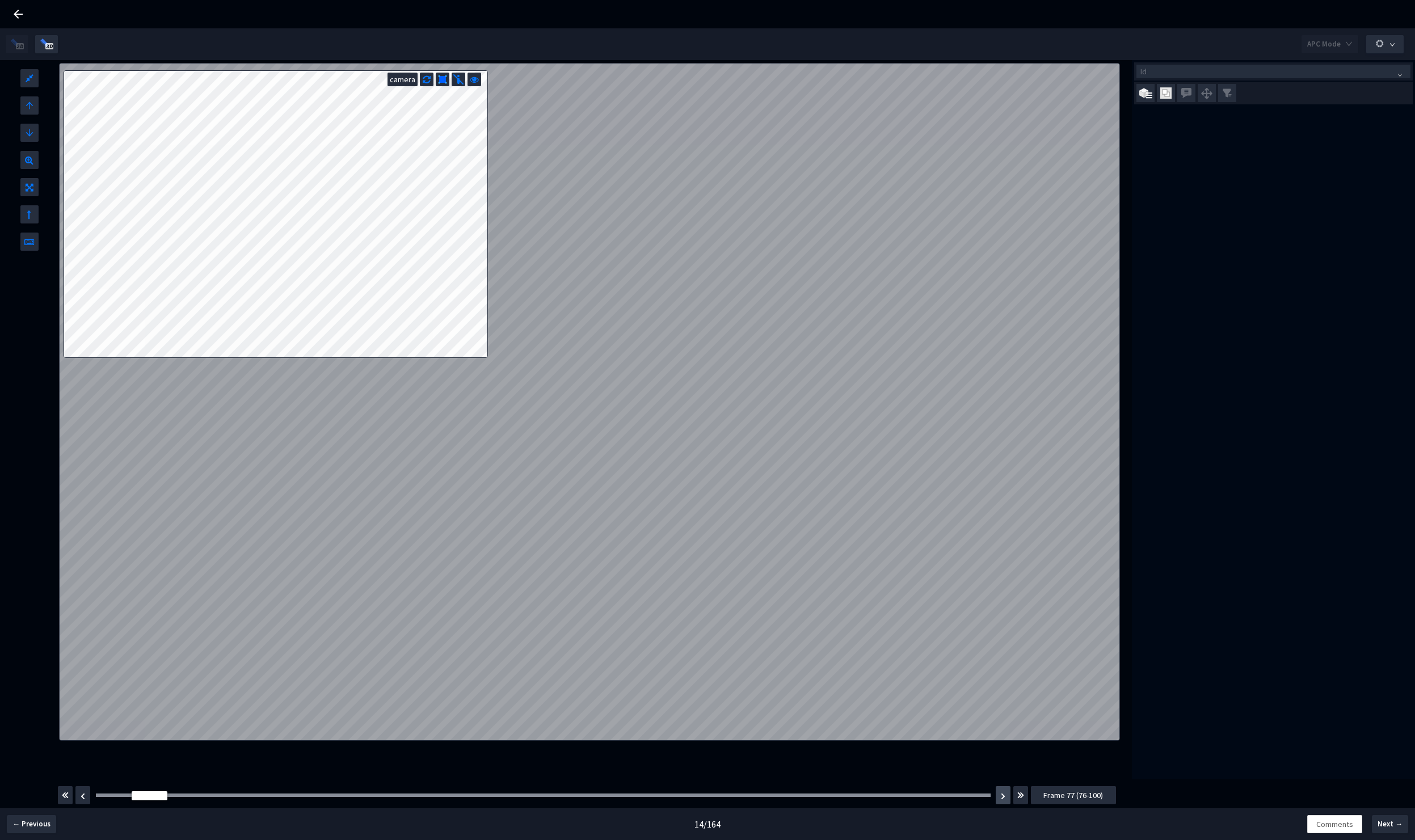
click at [1004, 801] on button "button" at bounding box center [1004, 795] width 15 height 18
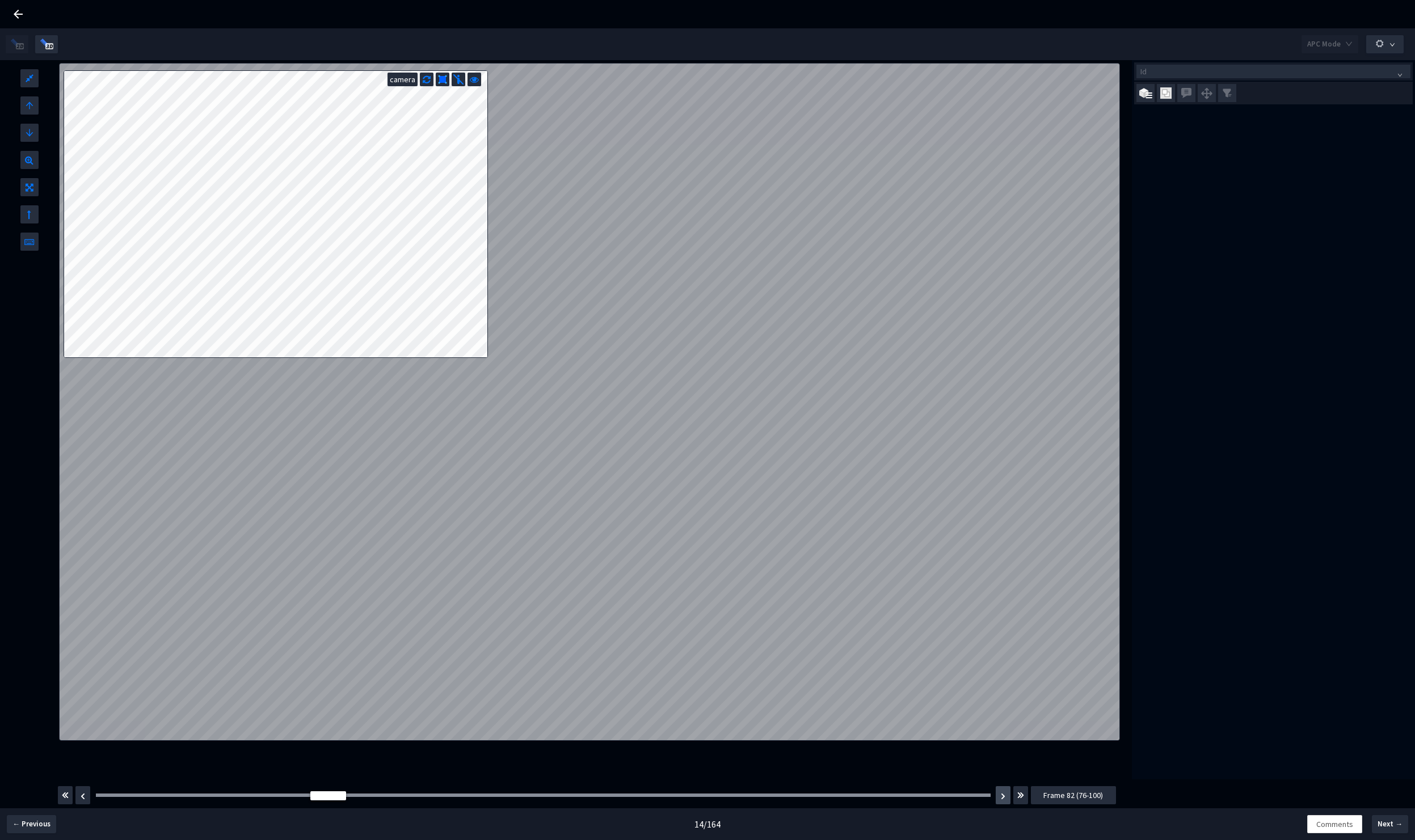
click at [1004, 801] on button "button" at bounding box center [1004, 795] width 15 height 18
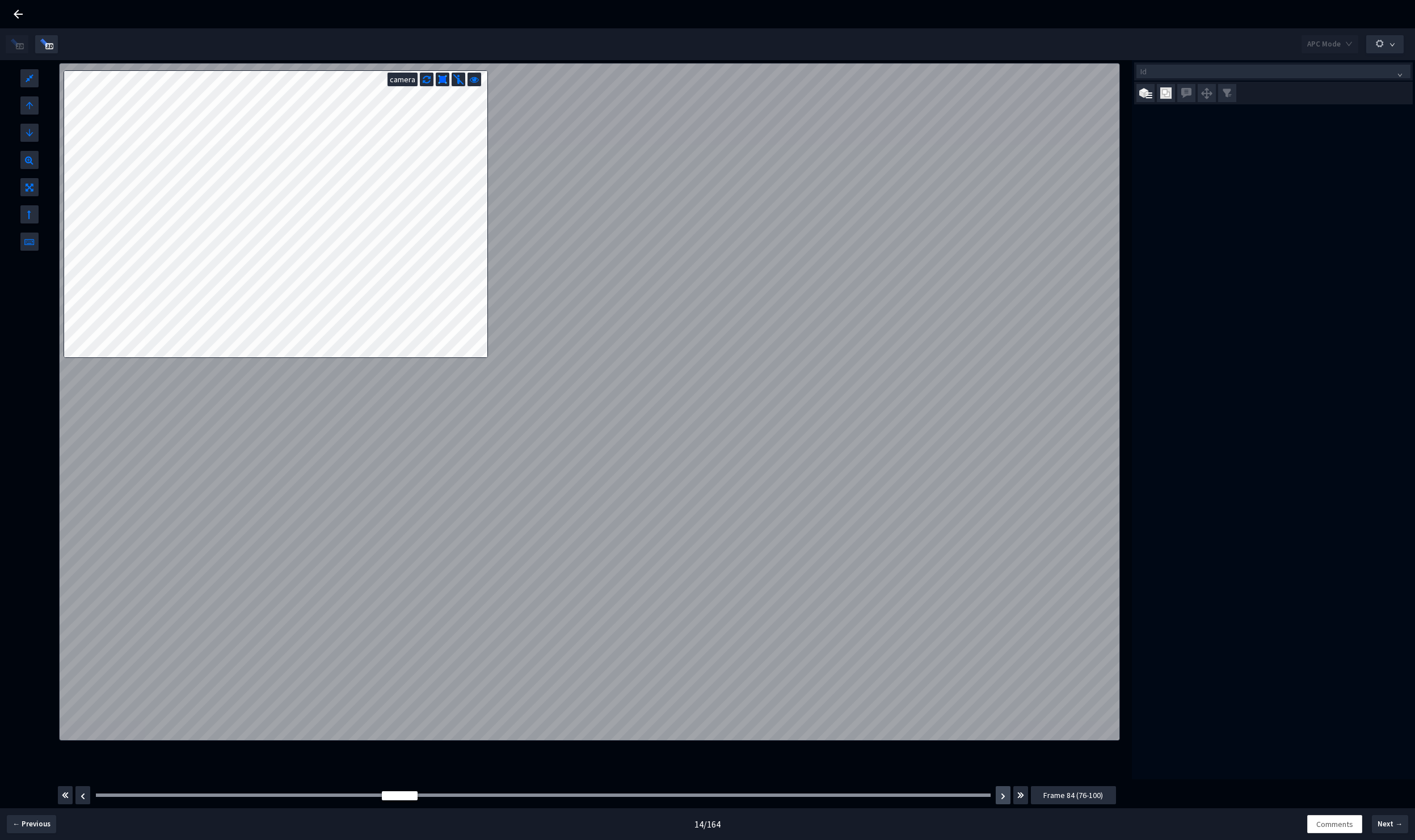
click at [1004, 798] on img "button" at bounding box center [1003, 796] width 5 height 7
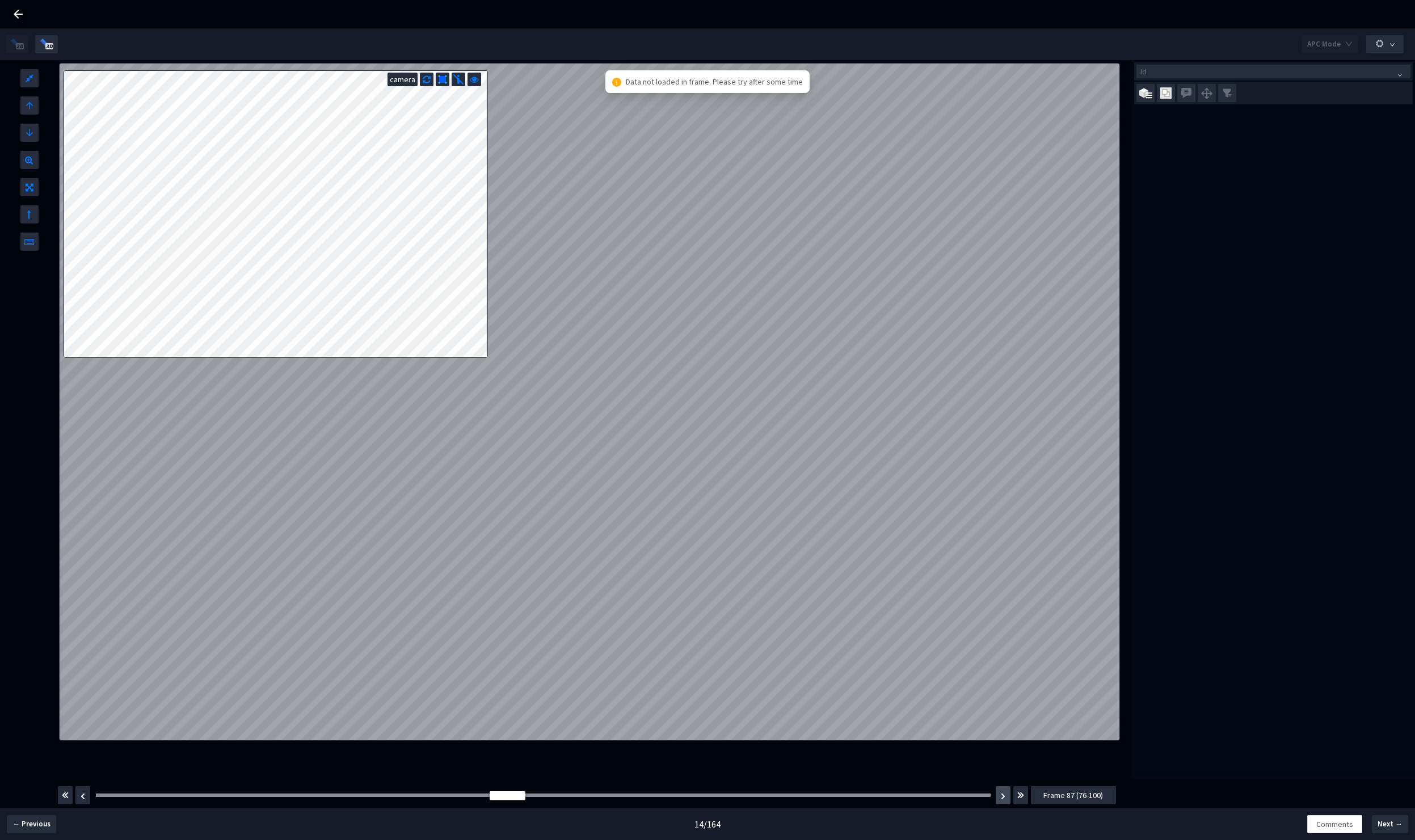
click at [1004, 798] on img "button" at bounding box center [1003, 796] width 5 height 7
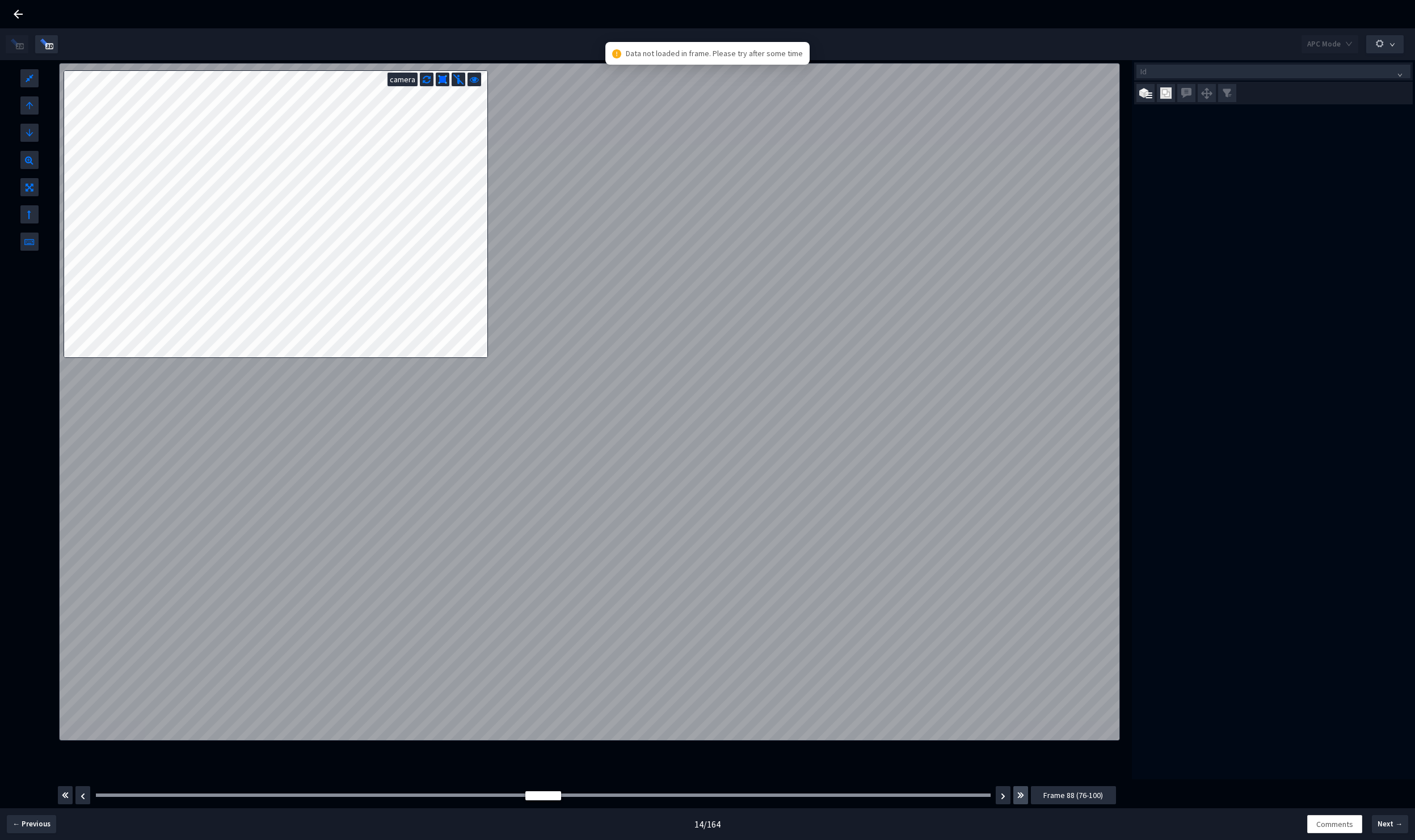
click at [1025, 802] on button "button" at bounding box center [1021, 795] width 15 height 18
click at [1067, 798] on span "Frame 101 (101-120)" at bounding box center [1073, 795] width 67 height 12
drag, startPoint x: 127, startPoint y: 795, endPoint x: 600, endPoint y: 788, distance: 473.1
click at [592, 792] on div "Frame : 101" at bounding box center [544, 795] width 903 height 11
click at [602, 786] on div "Frame : 101 Frame 103 (101-120)" at bounding box center [587, 794] width 1061 height 31
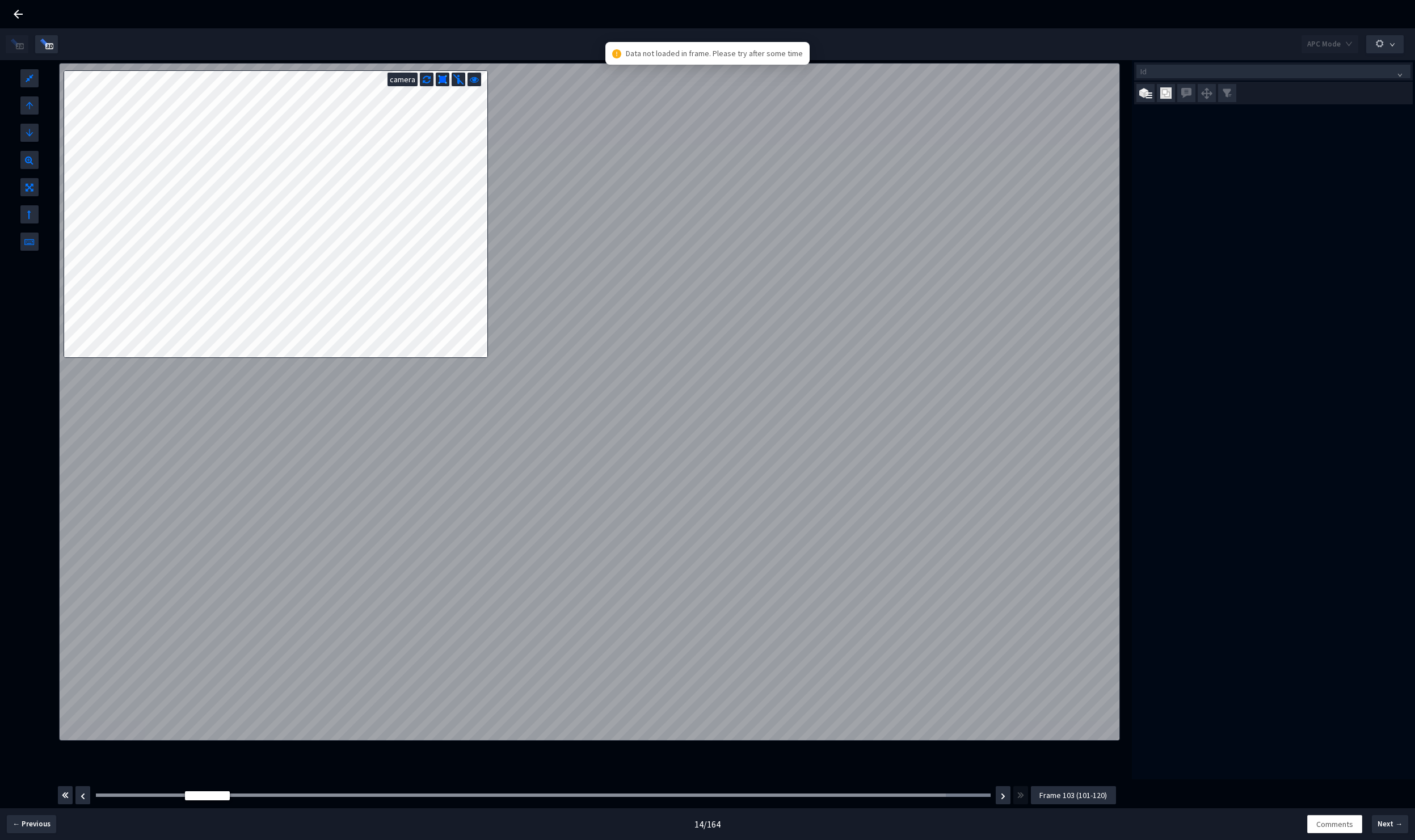
click at [601, 792] on div "Frame : 101" at bounding box center [544, 795] width 903 height 11
click at [609, 798] on div "Frame : 112" at bounding box center [544, 795] width 903 height 11
click at [615, 797] on div at bounding box center [521, 795] width 851 height 4
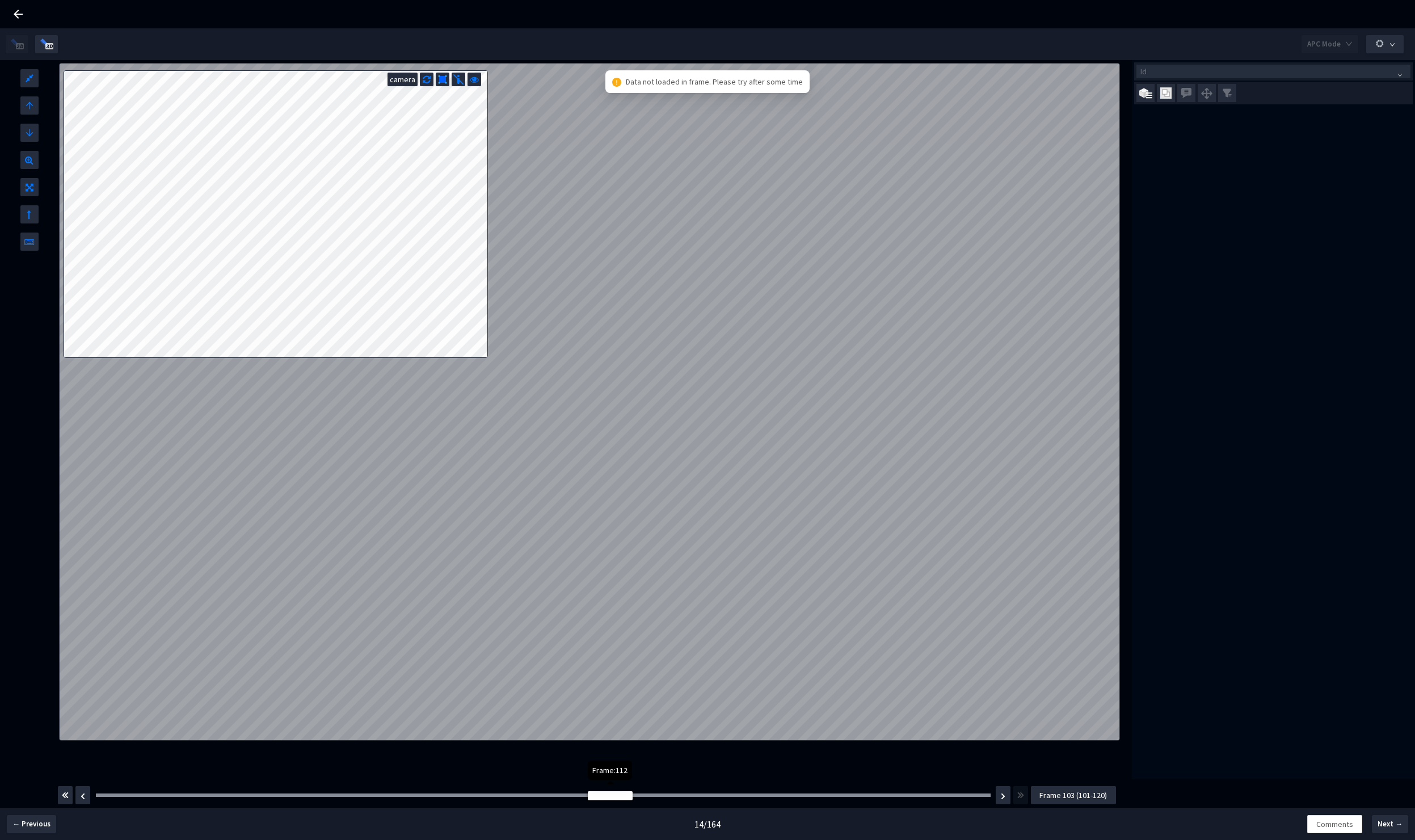
click at [698, 792] on div "Frame : 113" at bounding box center [544, 795] width 903 height 11
click at [1003, 799] on img "button" at bounding box center [1003, 796] width 5 height 7
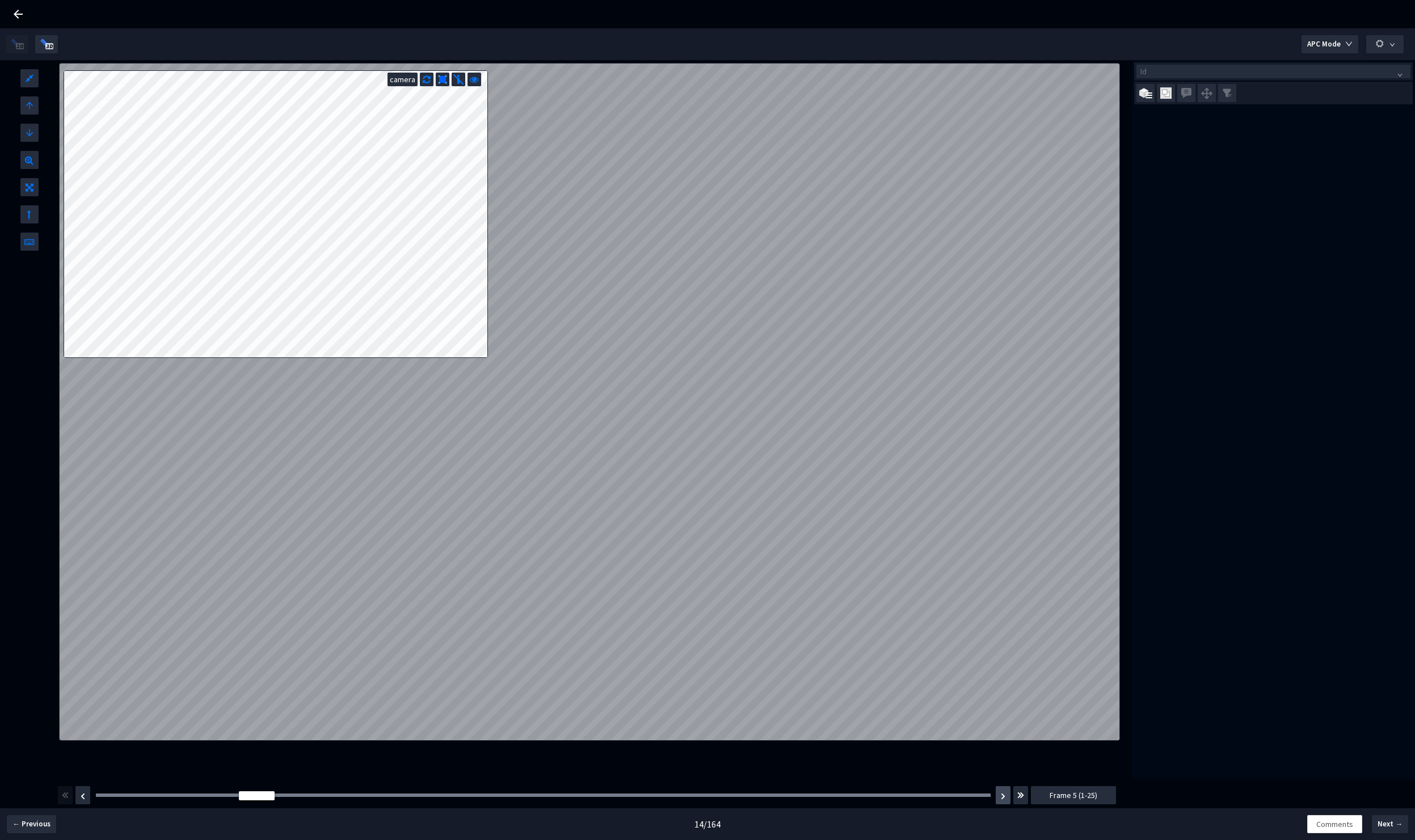
click at [1003, 799] on img "button" at bounding box center [1003, 796] width 5 height 7
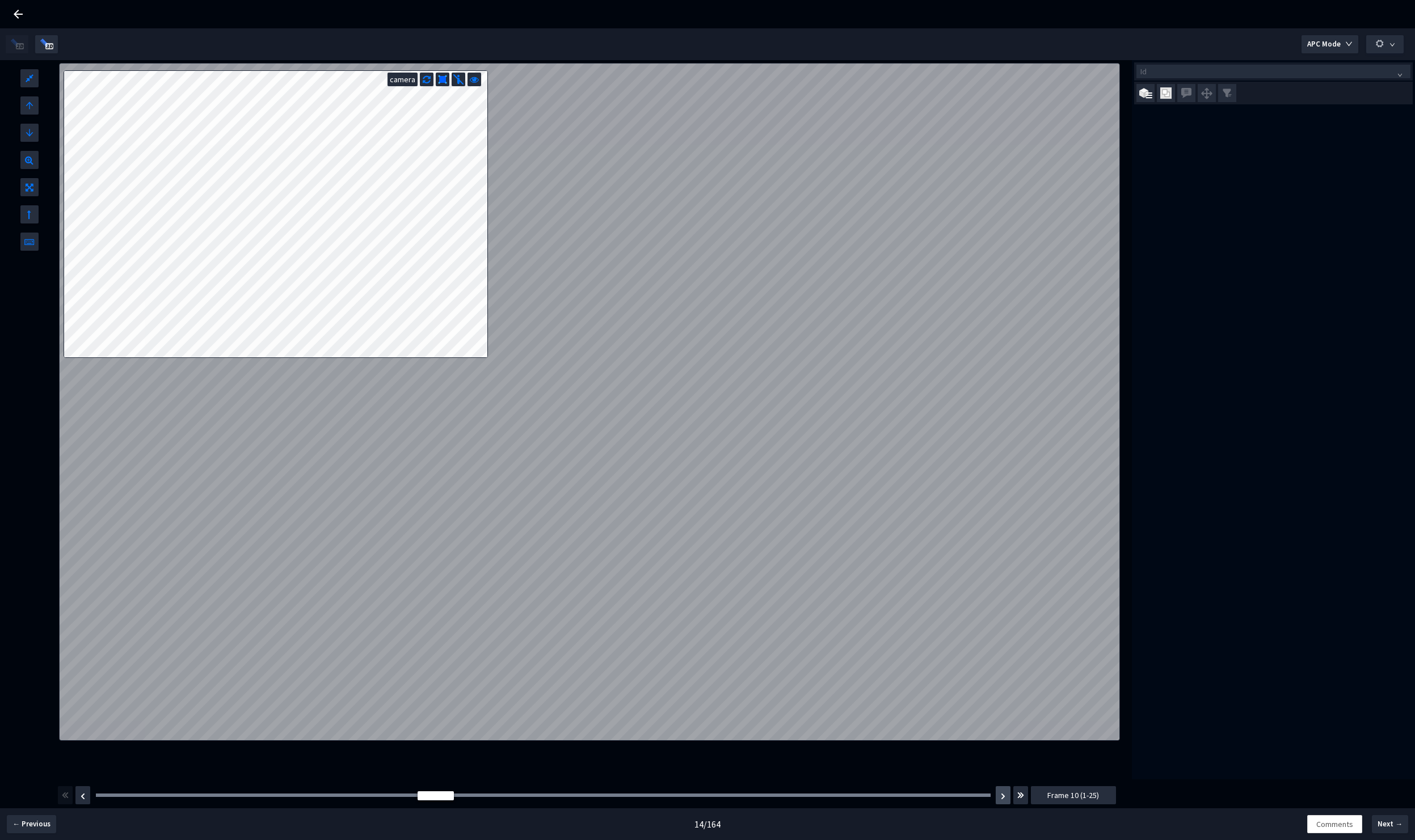
click at [1003, 799] on img "button" at bounding box center [1003, 796] width 5 height 7
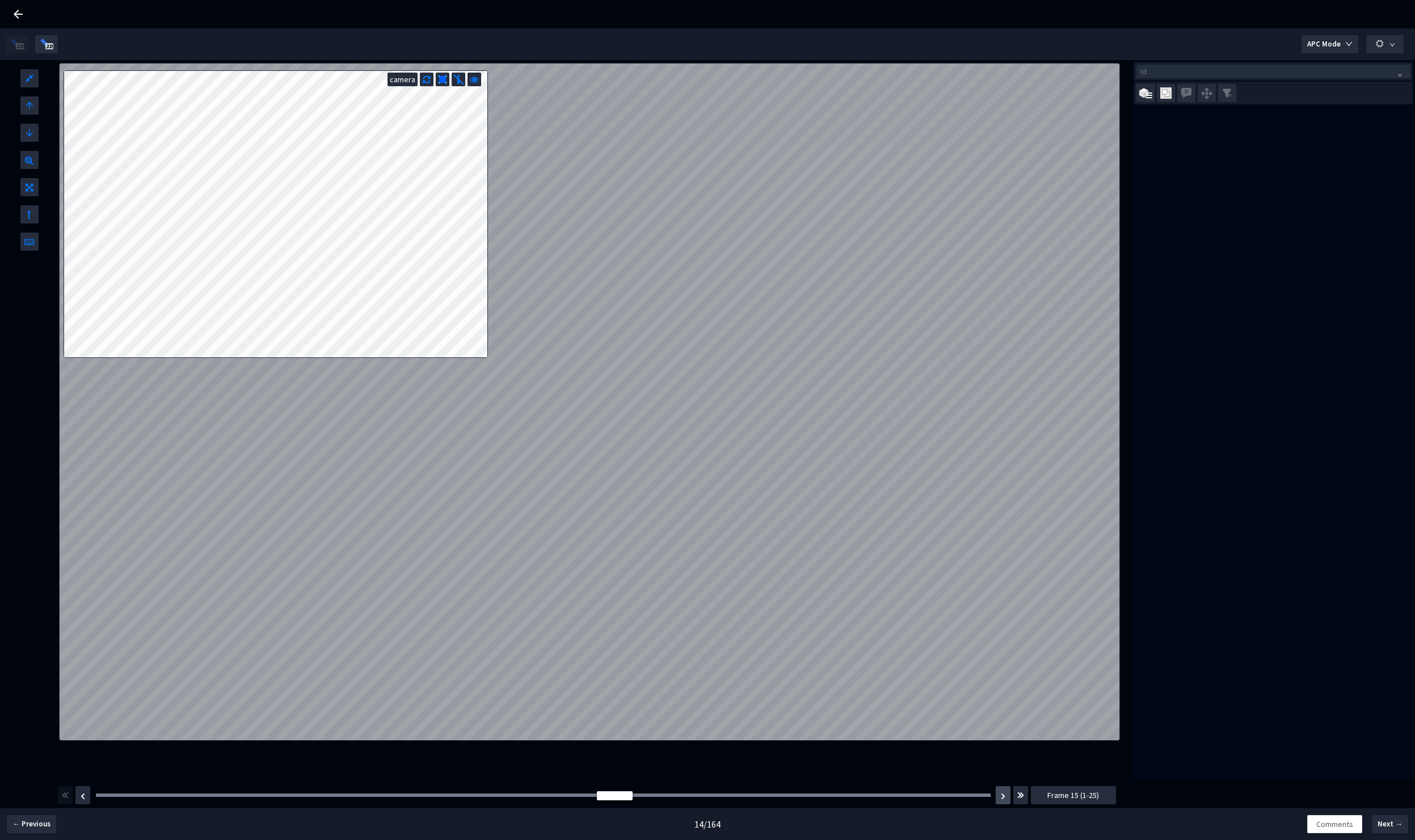
click at [1003, 799] on img "button" at bounding box center [1003, 796] width 5 height 7
